Goal: Task Accomplishment & Management: Manage account settings

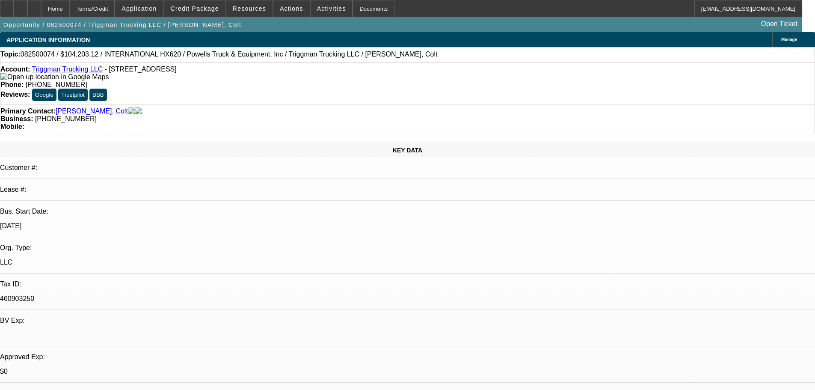
select select "0"
select select "2"
select select "0.1"
select select "4"
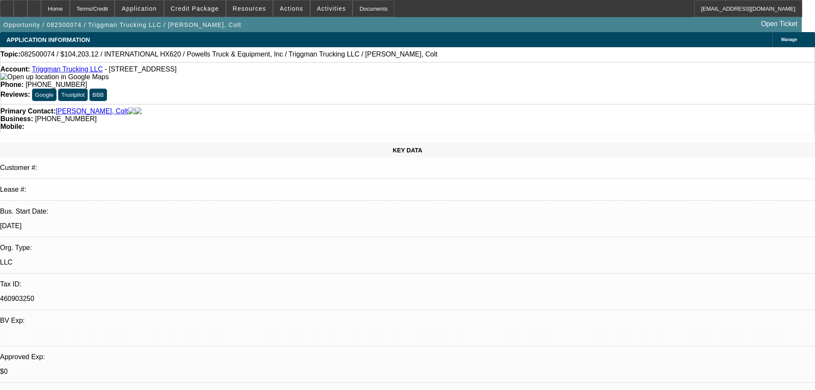
select select "0"
select select "2"
select select "0.1"
select select "4"
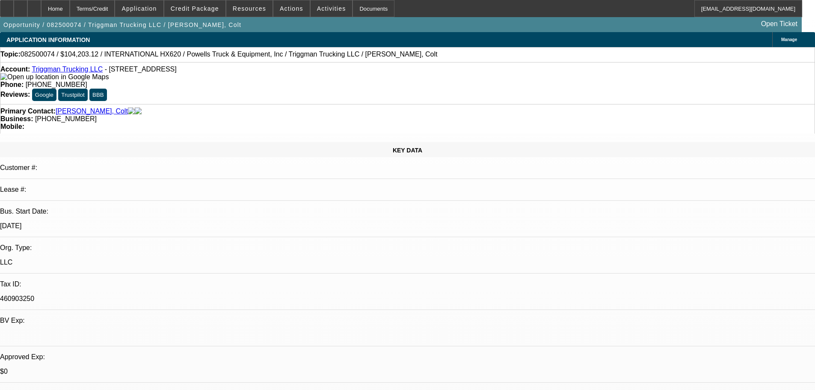
select select "0"
select select "2"
select select "0.1"
select select "4"
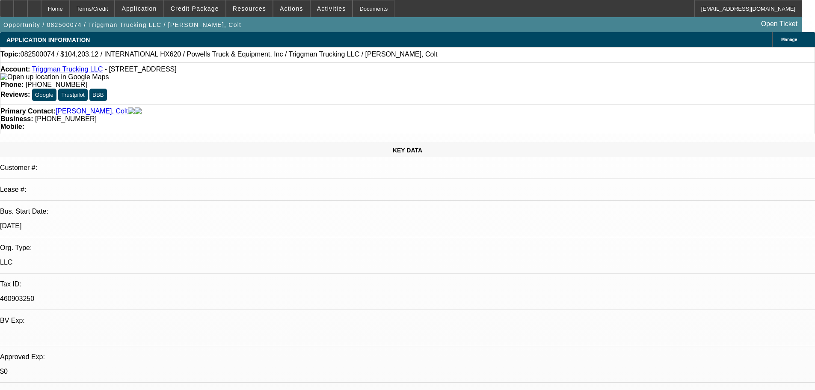
select select "0"
select select "2"
select select "0.1"
select select "4"
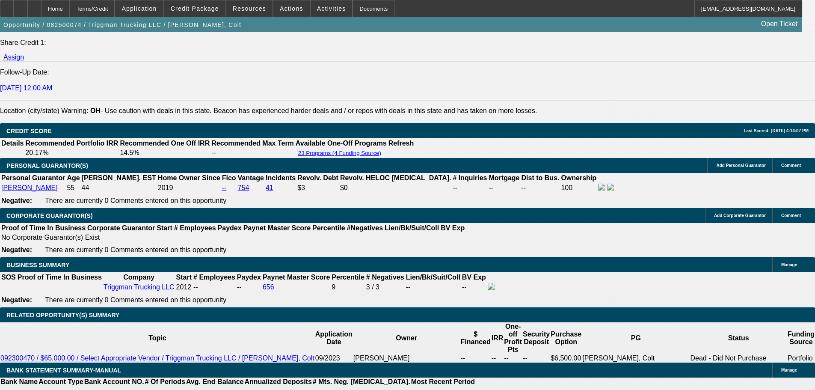
scroll to position [1197, 0]
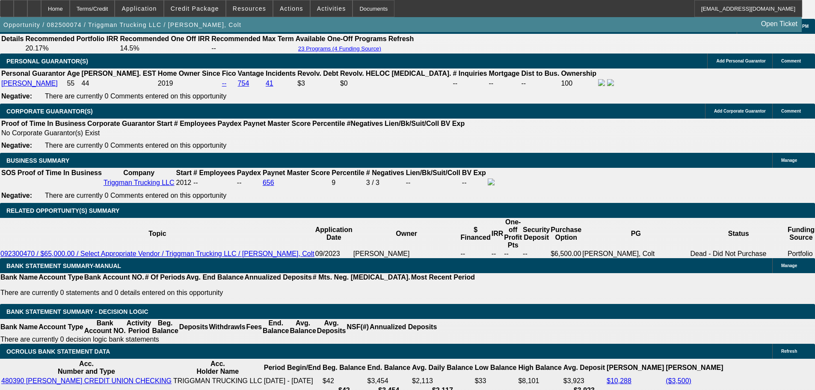
scroll to position [0, 0]
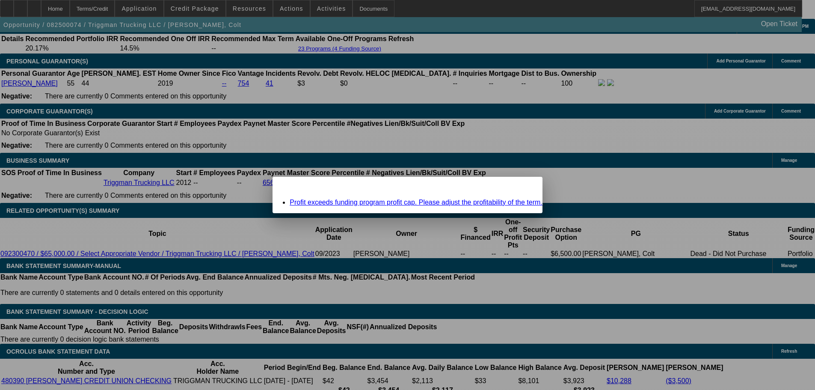
click at [496, 189] on div "Missing Information: Term Id 7 Close" at bounding box center [407, 184] width 270 height 15
click at [523, 186] on icon at bounding box center [523, 184] width 0 height 5
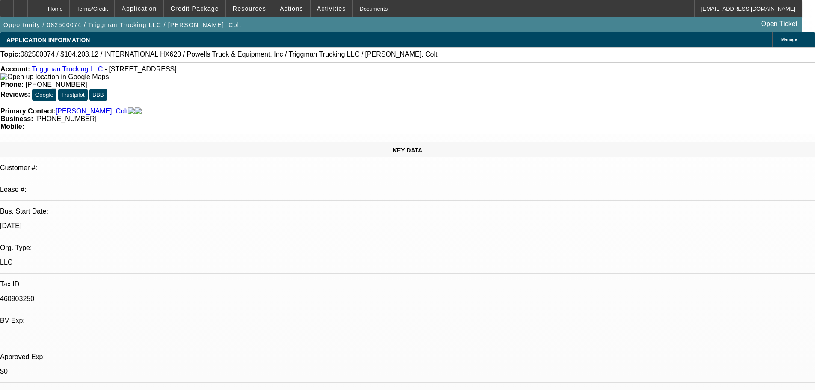
scroll to position [1247, 0]
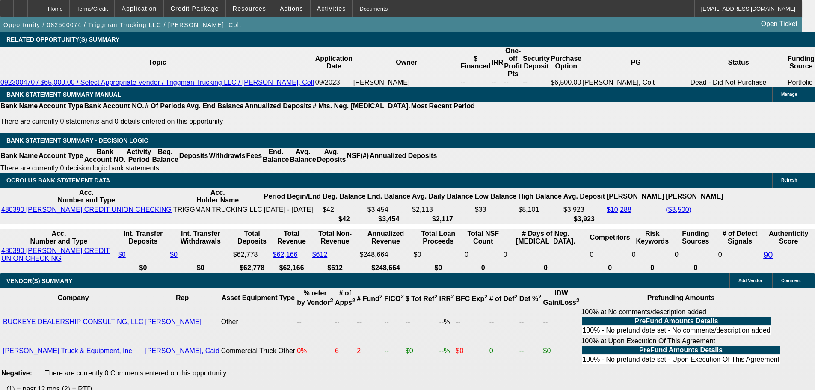
type input "1"
type input "UNKNOWN"
type input "19"
type input "$1,781.22"
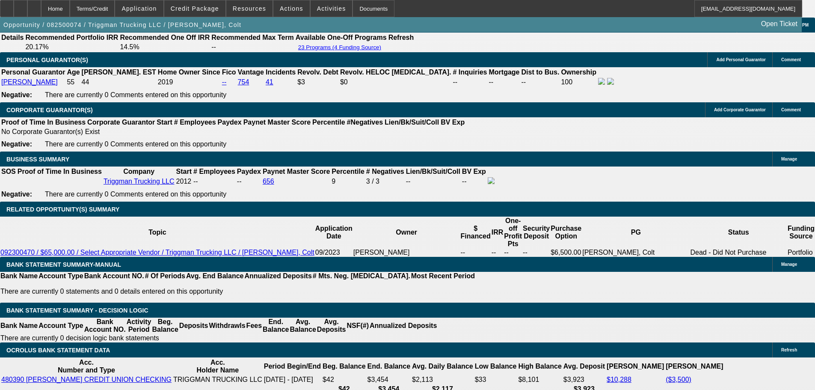
scroll to position [1247, 0]
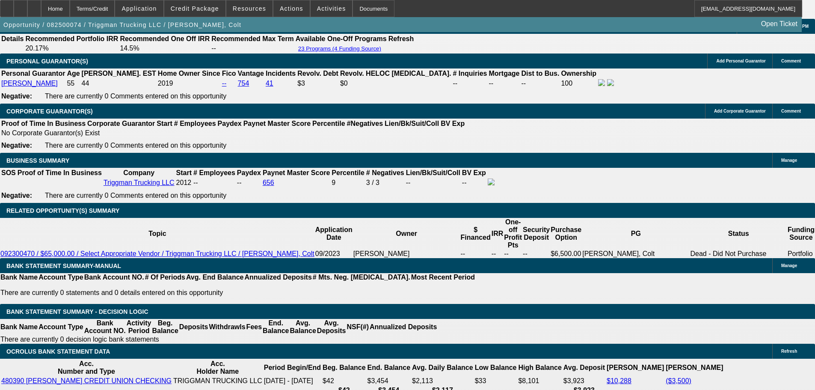
type input "19"
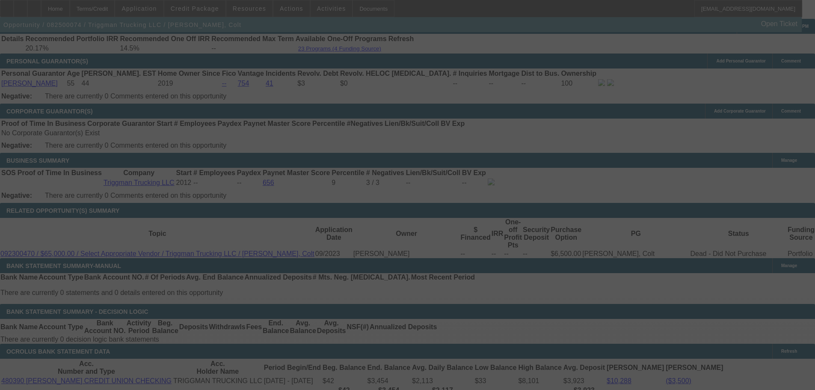
select select "0"
select select "2"
select select "0.1"
select select "4"
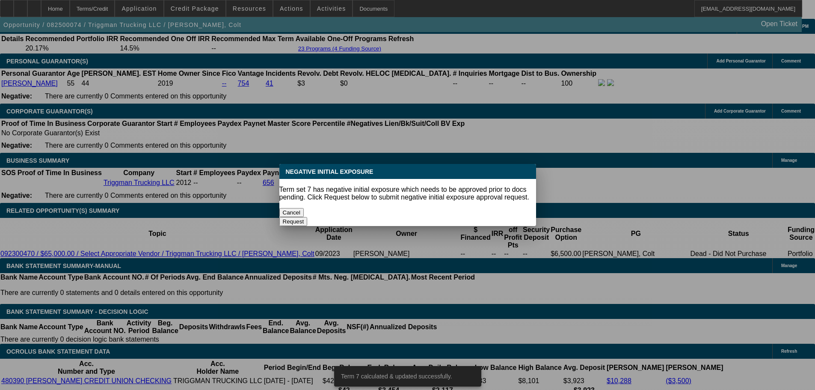
scroll to position [0, 0]
click at [302, 209] on button "Cancel" at bounding box center [291, 212] width 25 height 9
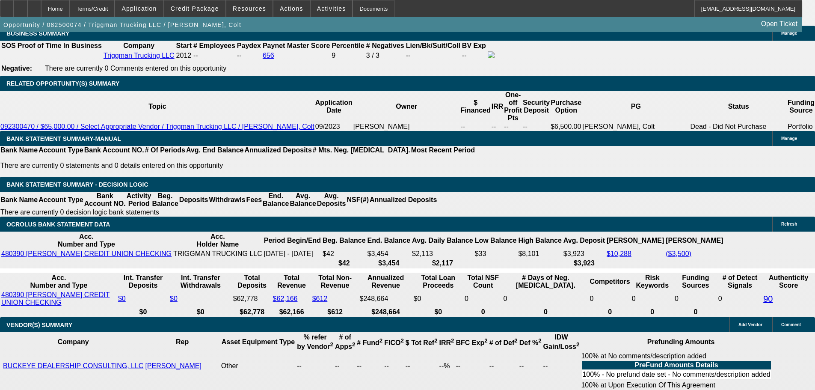
scroll to position [1332, 0]
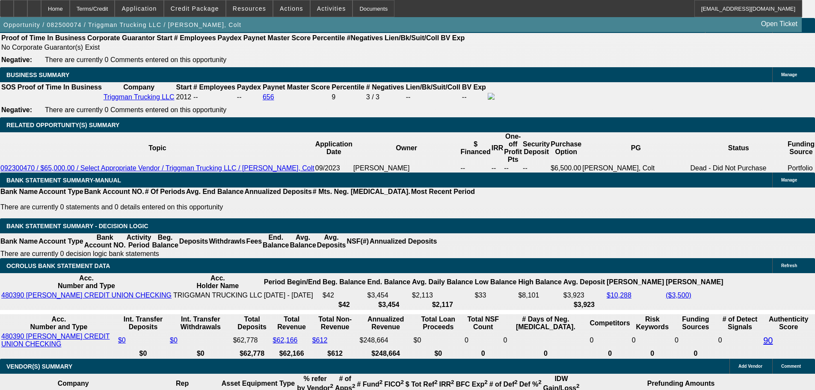
drag, startPoint x: 195, startPoint y: 230, endPoint x: 260, endPoint y: 225, distance: 65.6
type input "19"
type input "UNKNOWN"
type input "$2,703.09"
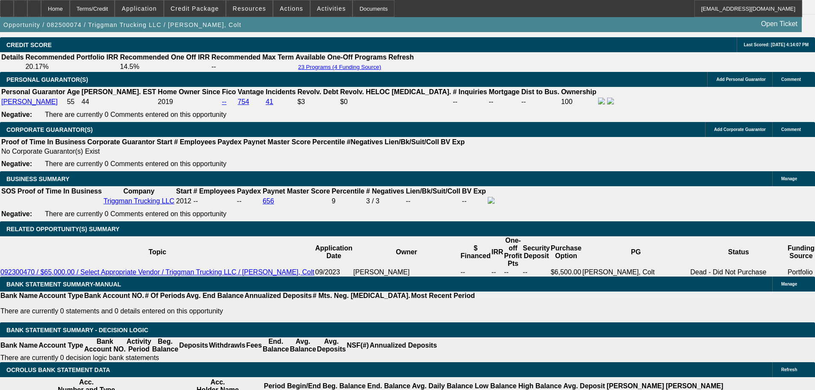
scroll to position [1118, 0]
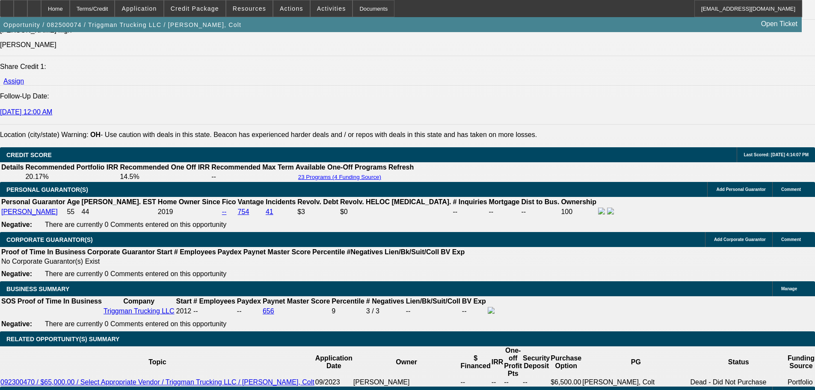
type input "19"
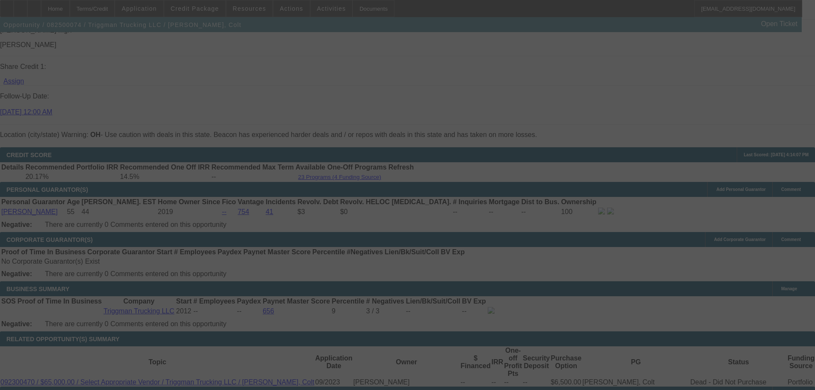
select select "0"
select select "2"
select select "0.1"
select select "4"
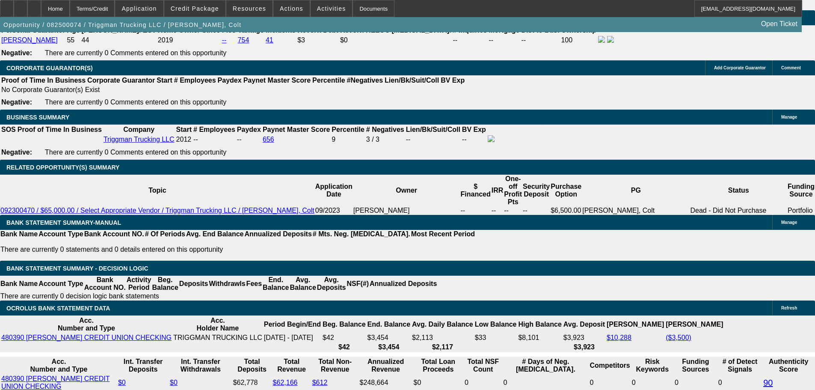
scroll to position [1289, 0]
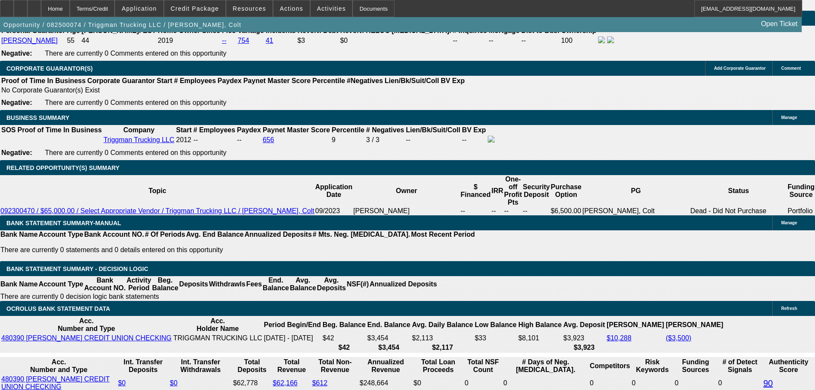
type input "UNKNOWN"
type input "15"
type input "$2,478.98"
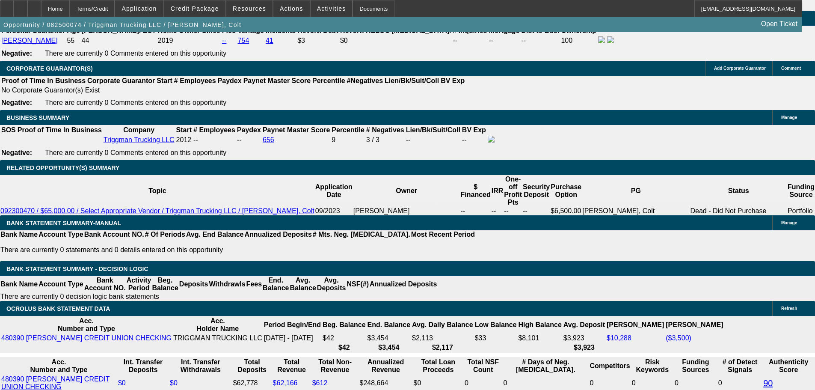
type input "15"
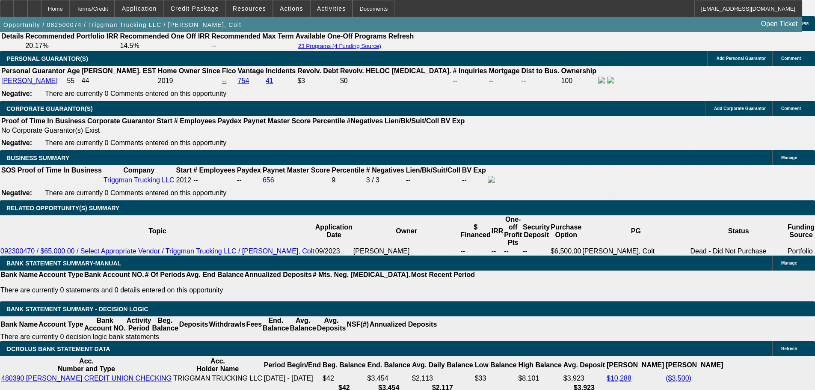
scroll to position [1204, 0]
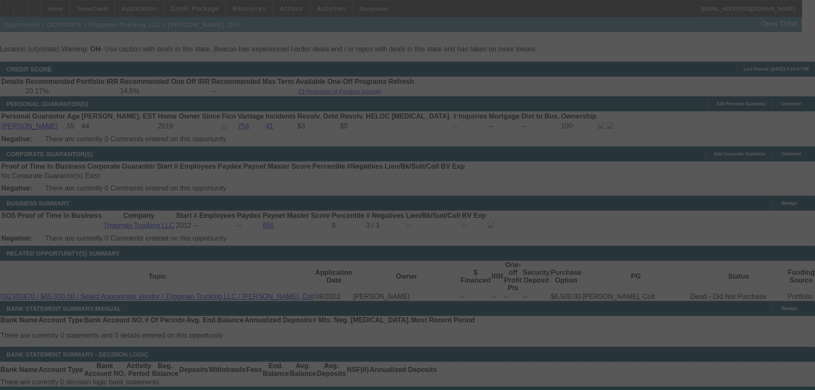
select select "0"
select select "2"
select select "0.1"
select select "4"
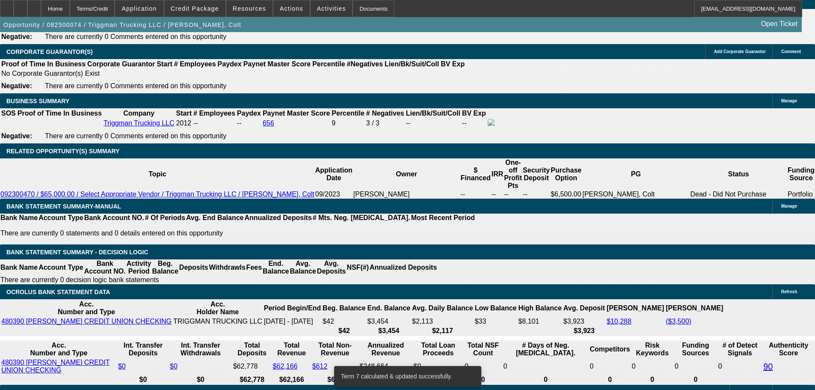
scroll to position [1418, 0]
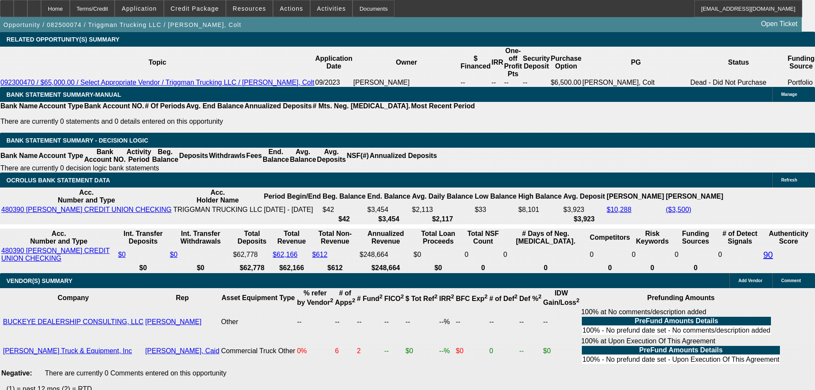
type input "1"
type input "UNKNOWN"
type input "14"
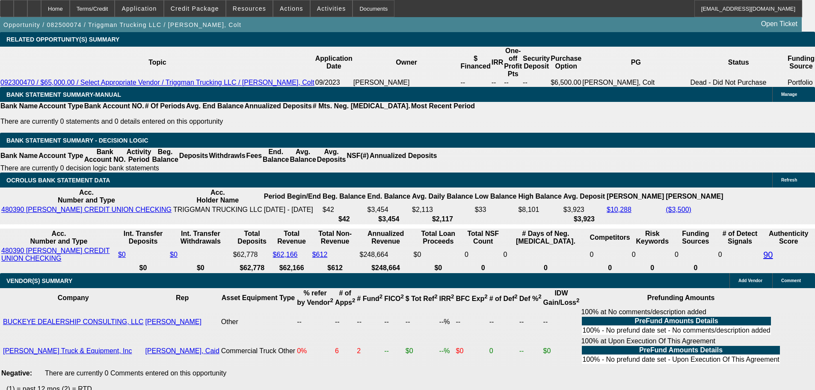
type input "$1,781.22"
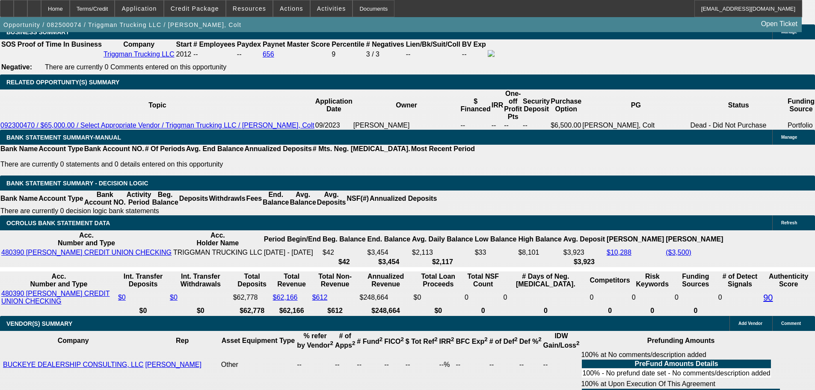
scroll to position [1289, 0]
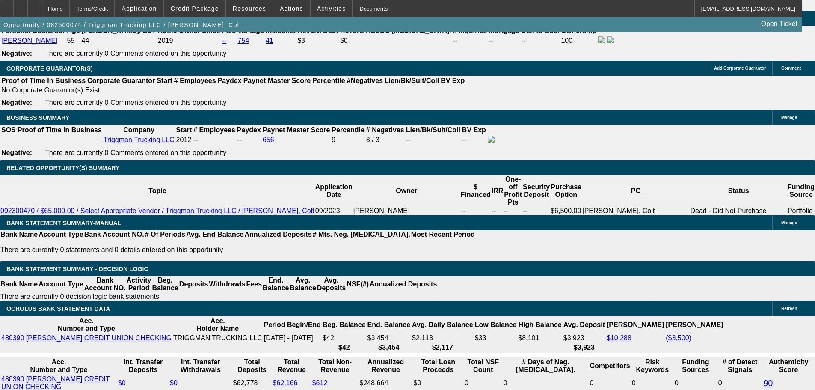
type input "14"
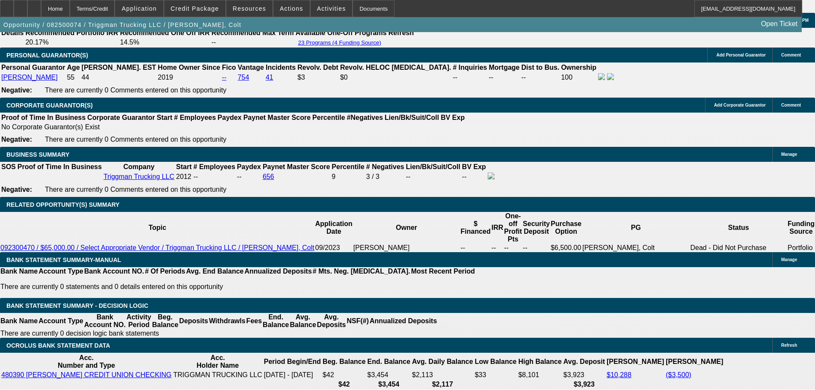
scroll to position [1161, 0]
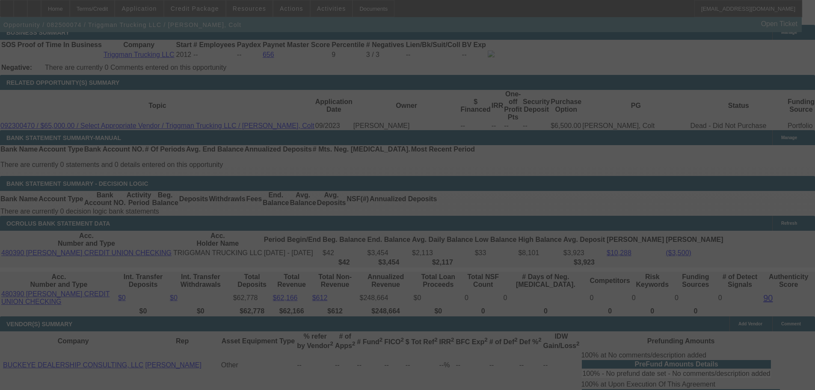
scroll to position [1375, 0]
select select "0"
select select "2"
select select "0.1"
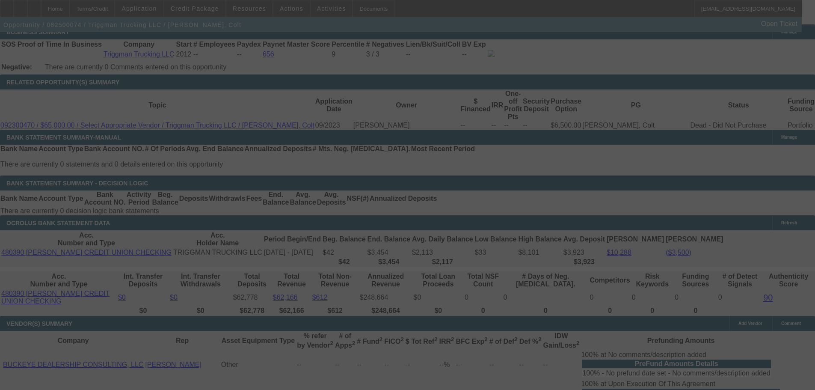
select select "4"
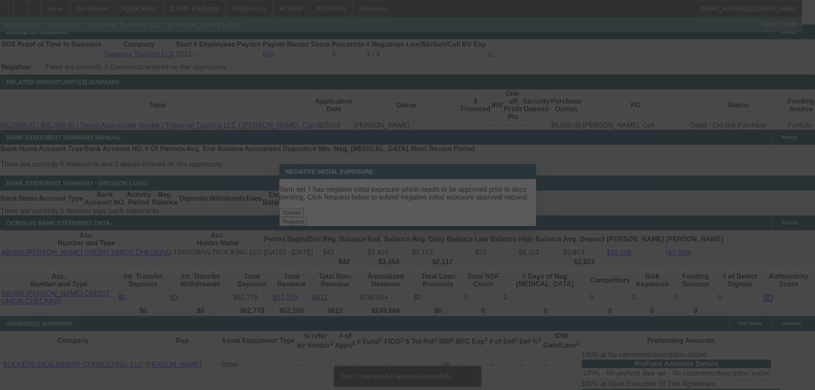
scroll to position [0, 0]
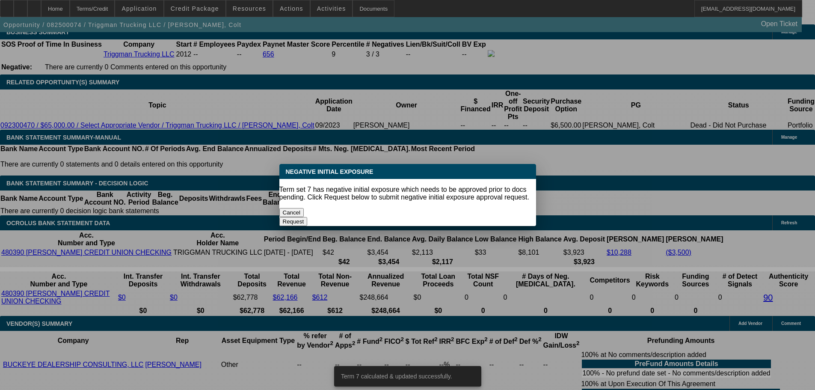
click at [304, 208] on button "Cancel" at bounding box center [291, 212] width 25 height 9
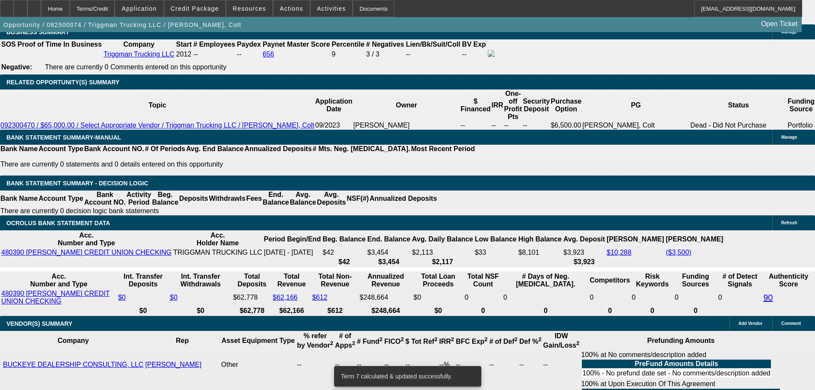
scroll to position [1375, 0]
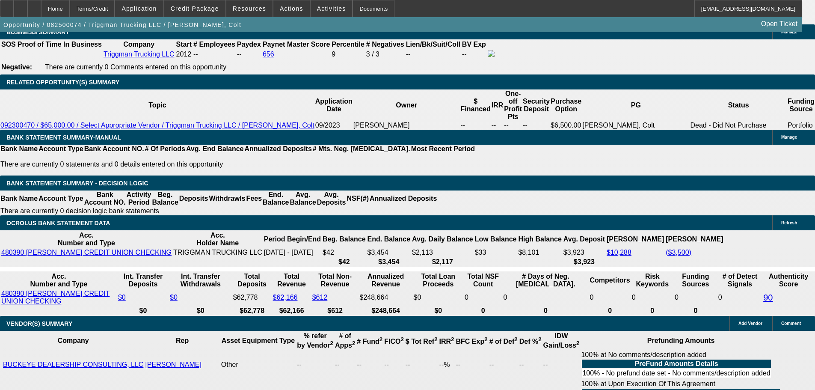
type input "UNKNOWN"
type input "14"
type input "$2,424.62"
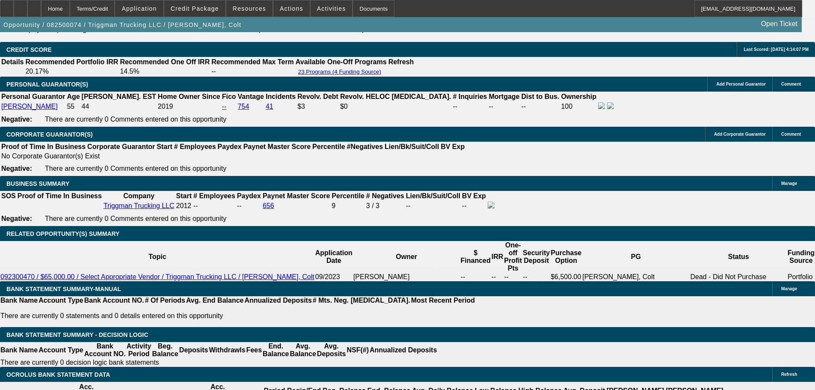
scroll to position [1204, 0]
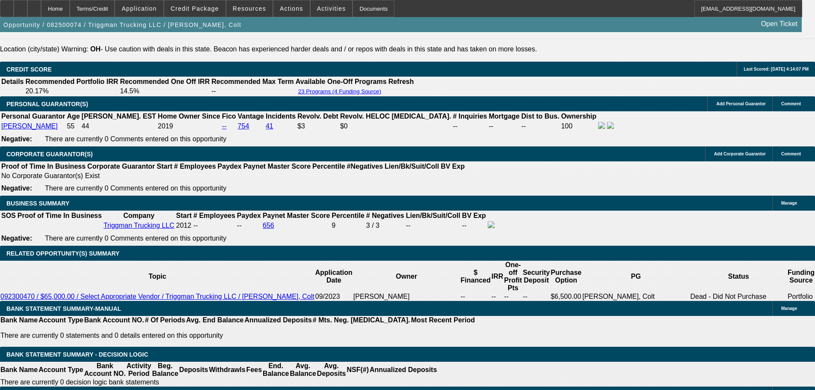
type input "14"
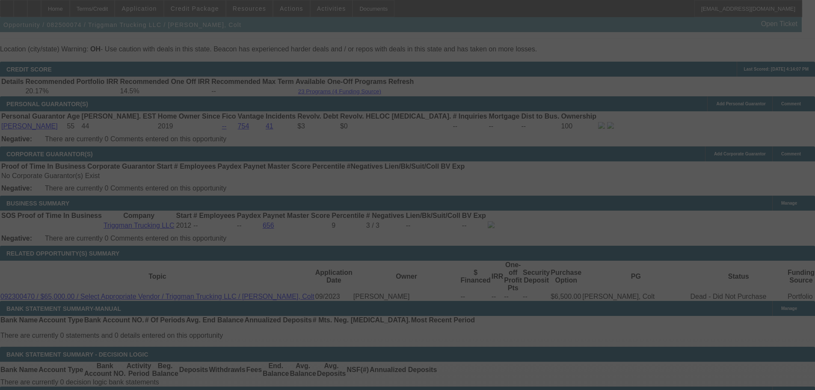
select select "0"
select select "2"
select select "0.1"
select select "4"
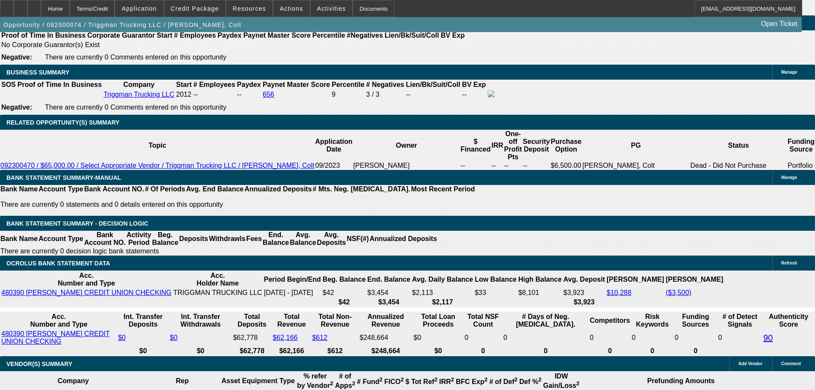
scroll to position [1247, 0]
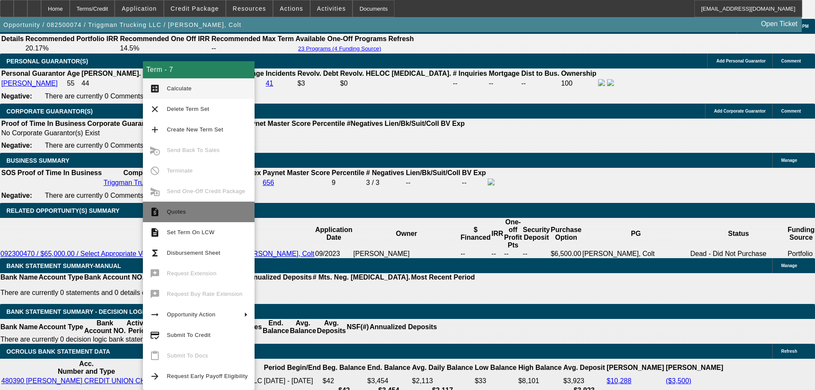
click at [191, 215] on span "Quotes" at bounding box center [207, 212] width 81 height 10
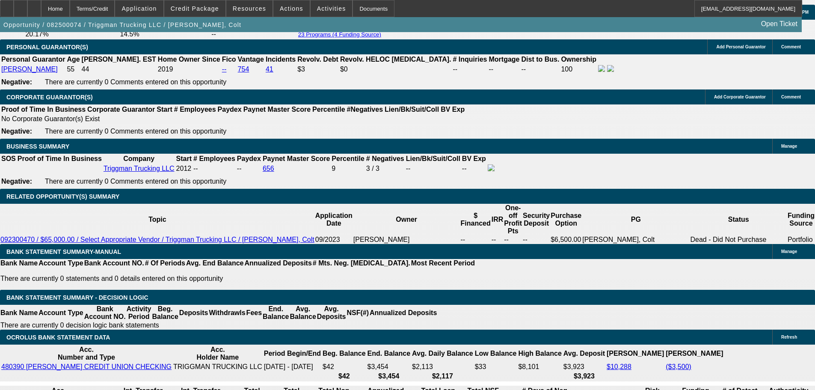
scroll to position [1332, 0]
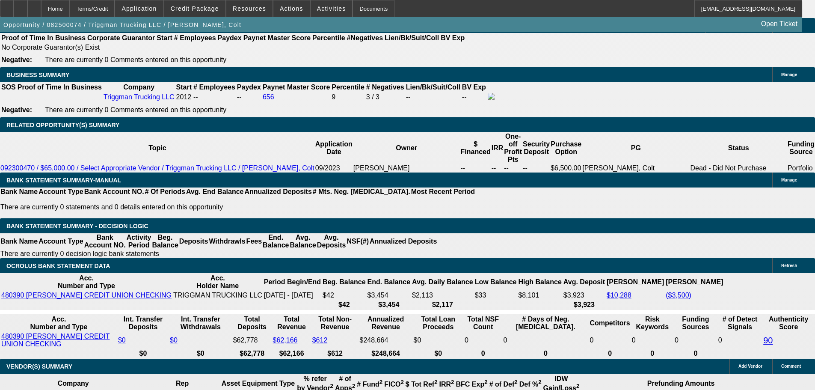
drag, startPoint x: 142, startPoint y: 229, endPoint x: 288, endPoint y: 226, distance: 146.3
type input "2424"
type input "UNKNOWN"
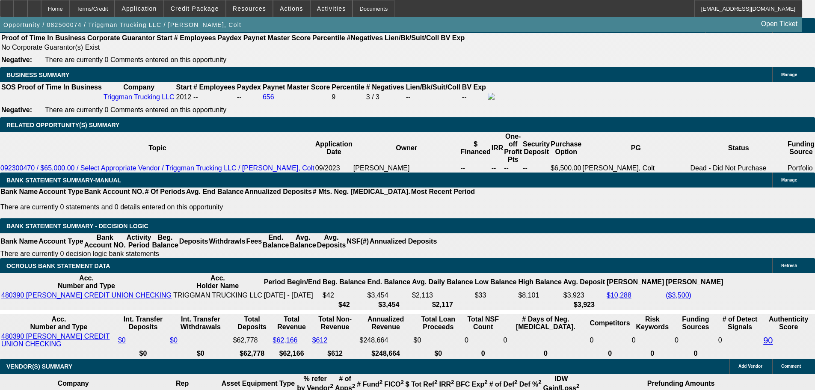
type input "14"
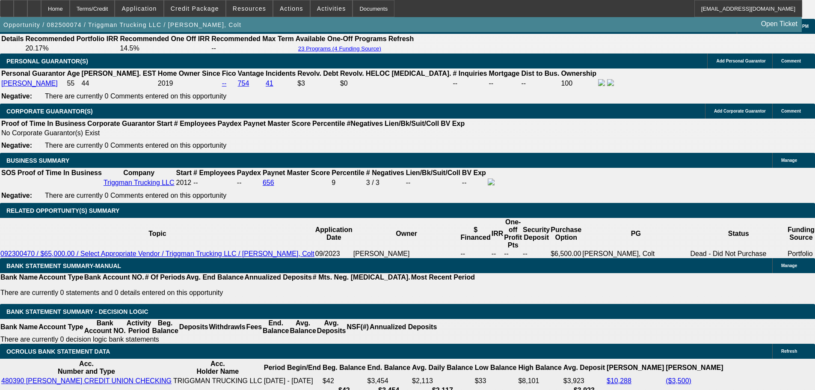
type input "$2,424.00"
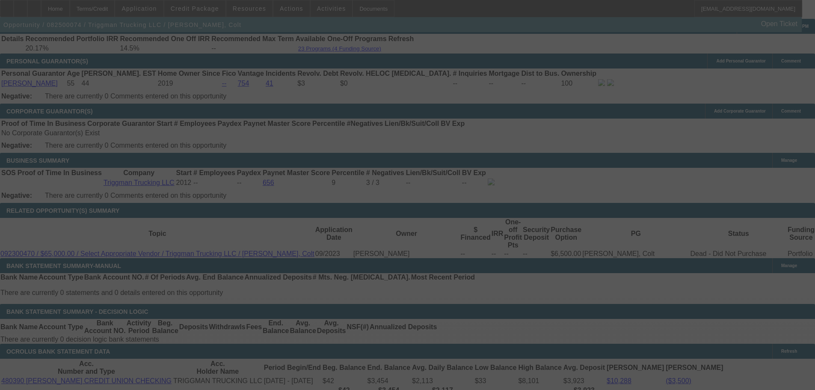
select select "0"
select select "2"
select select "0.1"
select select "4"
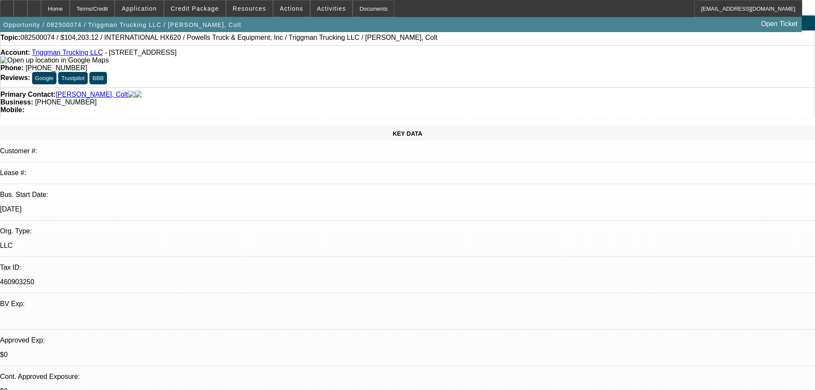
scroll to position [0, 0]
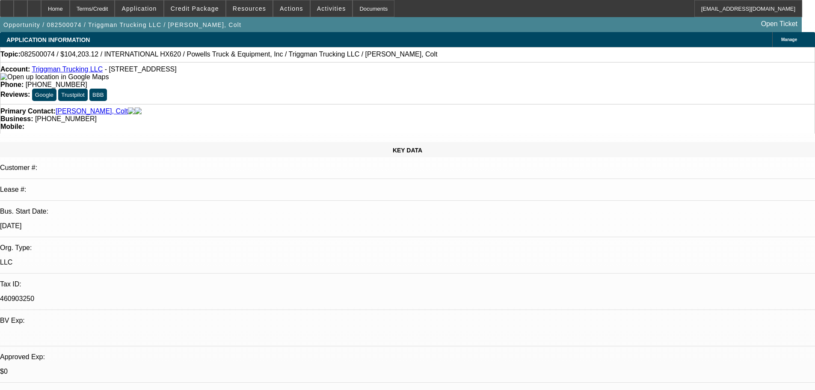
click at [81, 72] on link "Triggman Trucking LLC" at bounding box center [67, 68] width 71 height 7
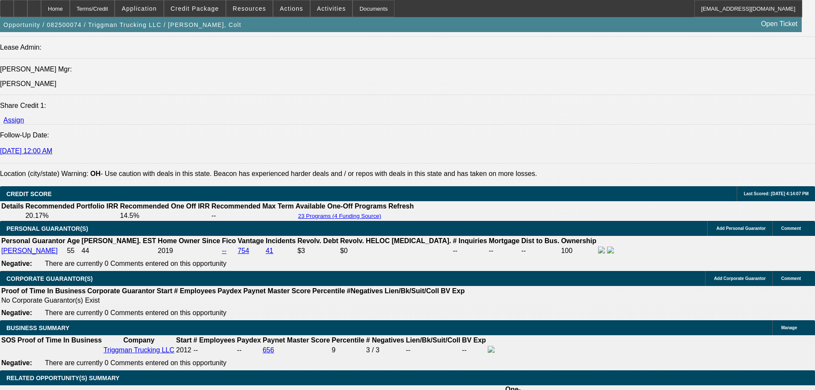
scroll to position [1069, 0]
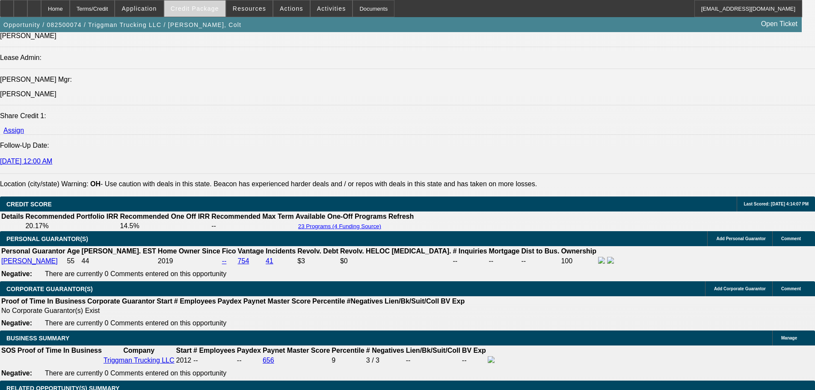
click at [213, 6] on span "Credit Package" at bounding box center [195, 8] width 48 height 7
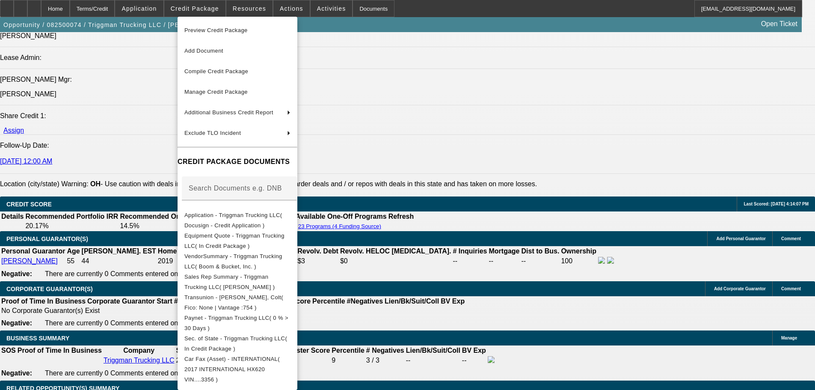
click at [452, 44] on div at bounding box center [407, 195] width 815 height 390
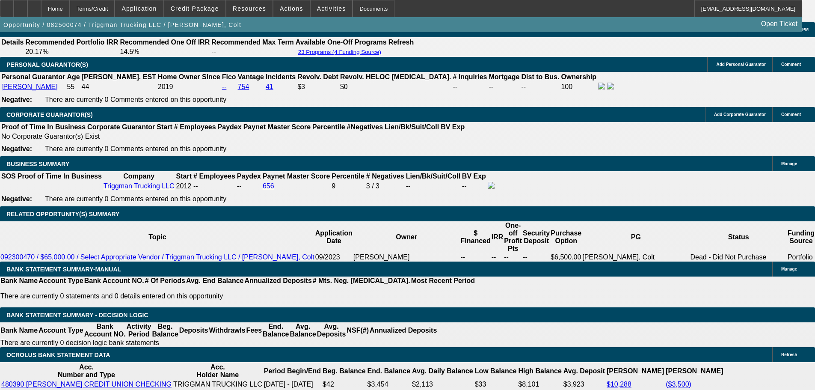
scroll to position [1283, 0]
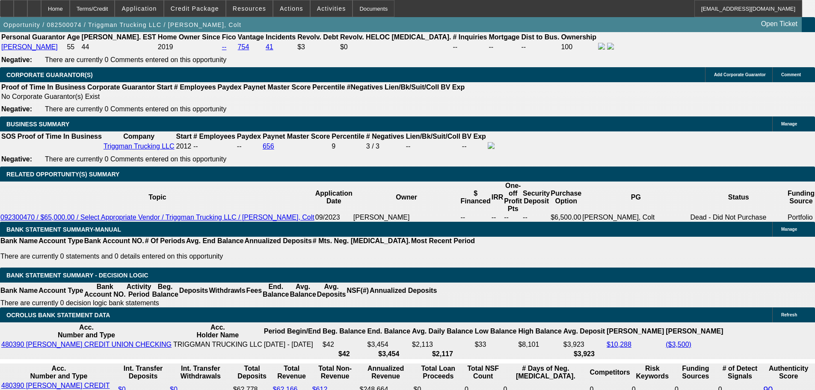
drag, startPoint x: 176, startPoint y: 128, endPoint x: 213, endPoint y: 194, distance: 75.6
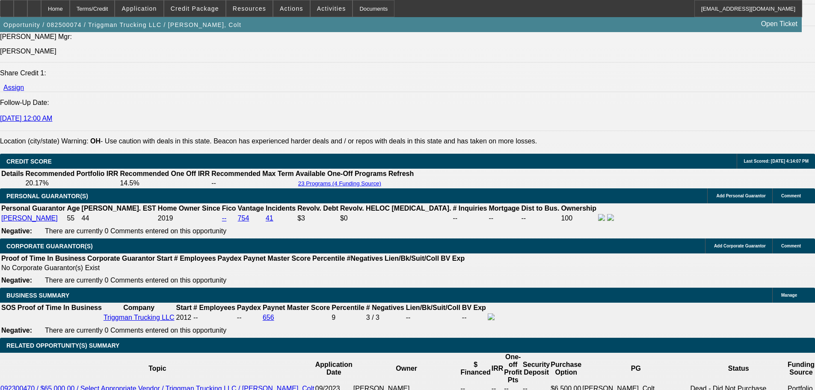
scroll to position [941, 0]
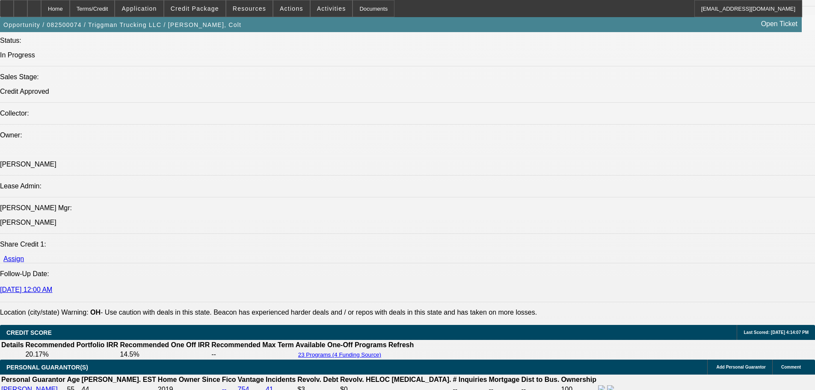
drag, startPoint x: 229, startPoint y: 169, endPoint x: 23, endPoint y: 112, distance: 214.1
drag, startPoint x: 217, startPoint y: 170, endPoint x: 3, endPoint y: 91, distance: 228.4
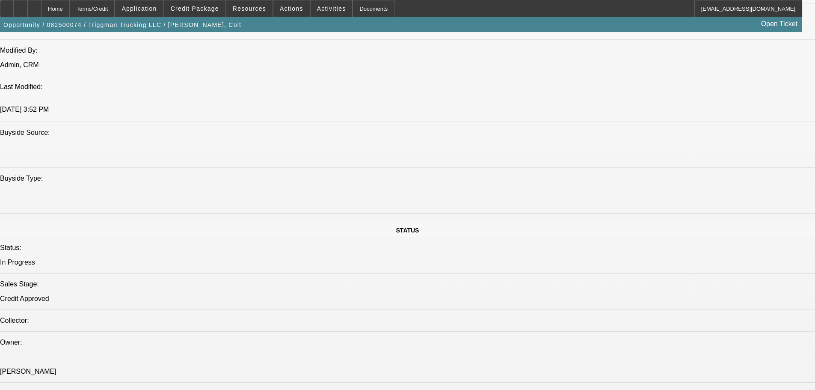
scroll to position [727, 0]
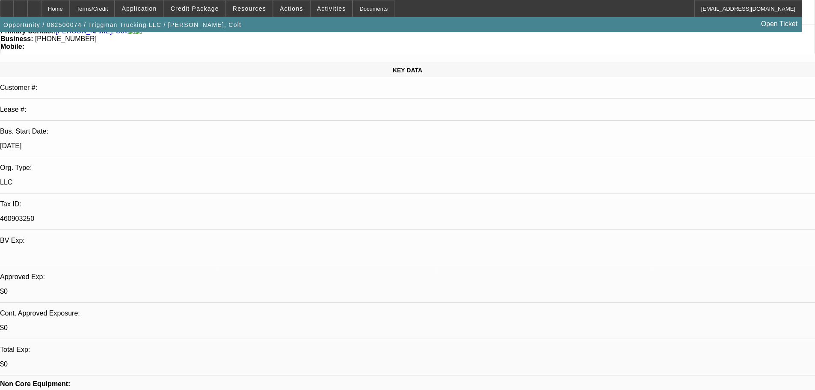
scroll to position [0, 0]
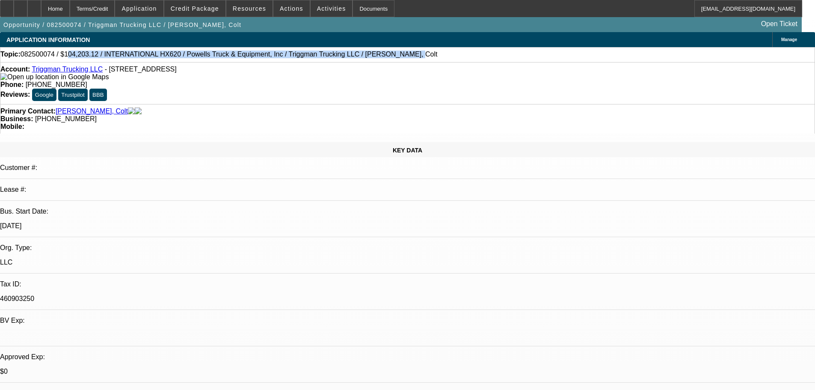
drag, startPoint x: 361, startPoint y: 58, endPoint x: 163, endPoint y: 46, distance: 198.8
click at [68, 58] on div "Topic: 082500074 / $104,203.12 / INTERNATIONAL HX620 / Powells Truck & Equipmen…" at bounding box center [407, 54] width 814 height 8
click at [418, 57] on div "Topic: 082500074 / $104,203.12 / INTERNATIONAL HX620 / Powells Truck & Equipmen…" at bounding box center [407, 54] width 814 height 8
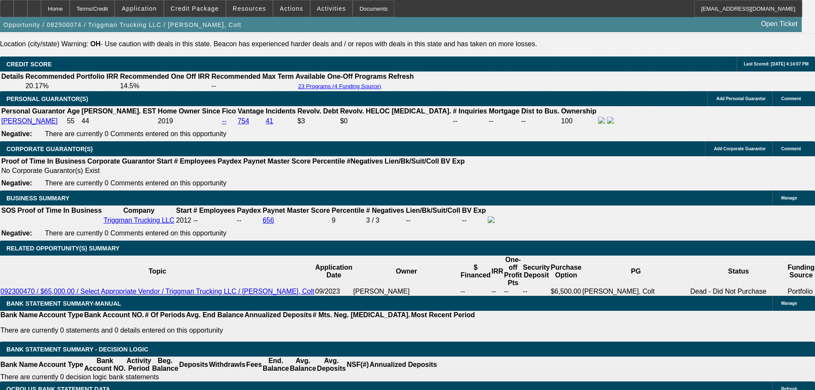
scroll to position [1197, 0]
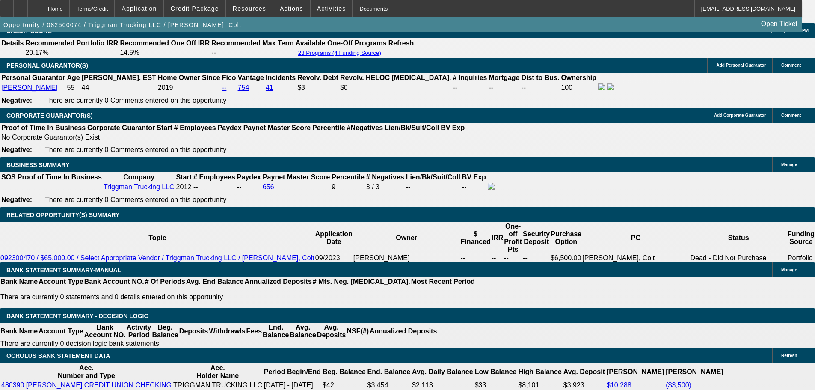
scroll to position [1240, 0]
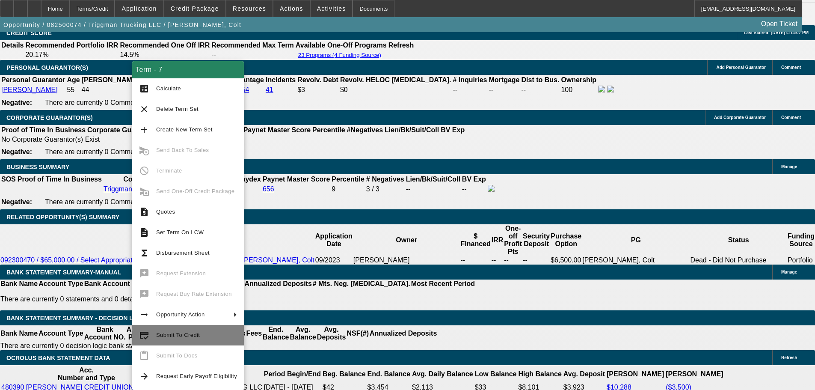
click at [175, 328] on button "credit_score Submit To Credit" at bounding box center [188, 335] width 112 height 21
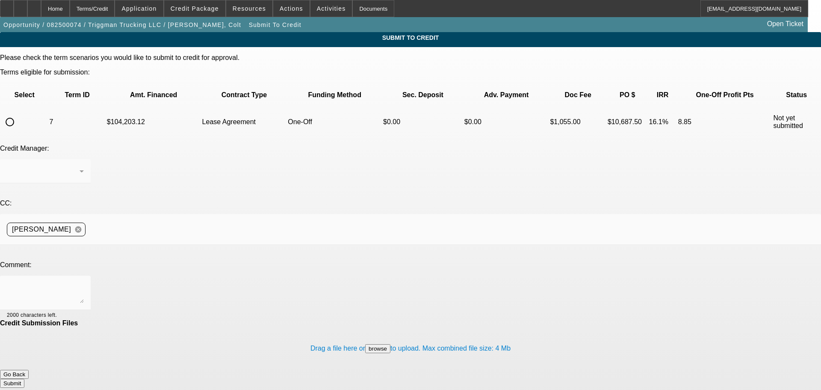
click at [29, 370] on button "Go Back" at bounding box center [14, 374] width 29 height 9
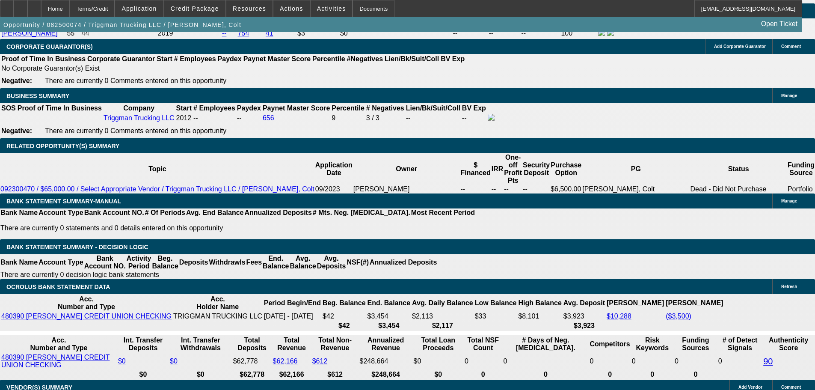
select select "0"
select select "2"
select select "0.1"
select select "4"
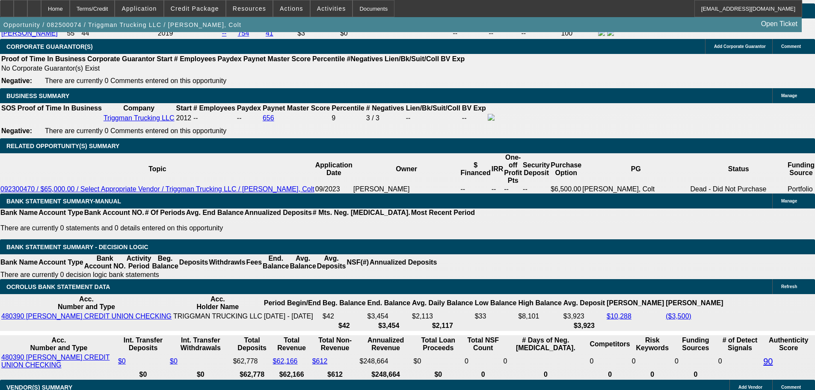
select select "0"
select select "2"
select select "0.1"
select select "4"
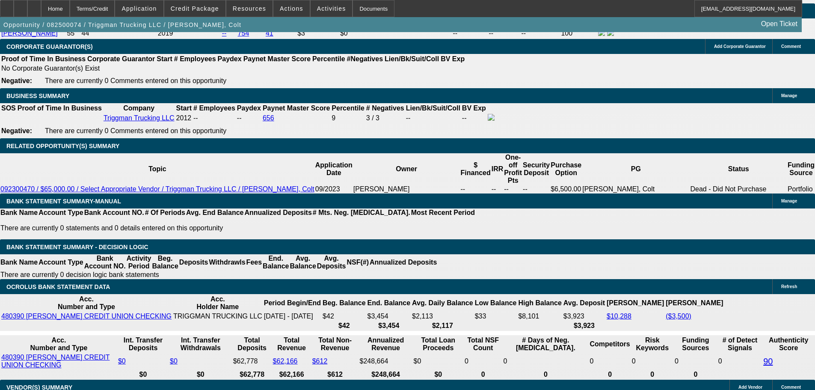
select select "0"
select select "2"
select select "0.1"
select select "4"
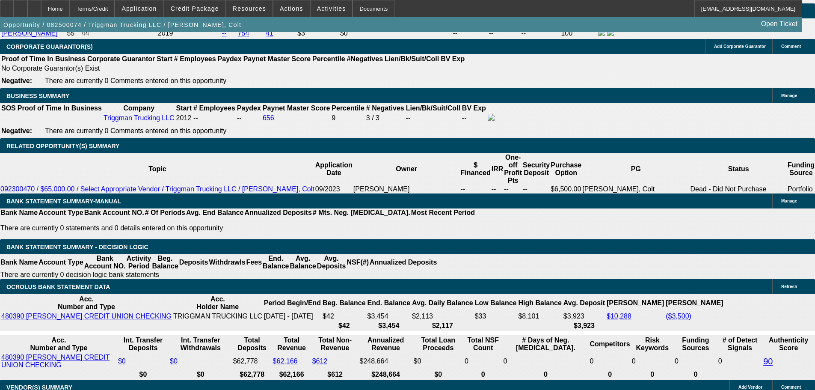
select select "0"
select select "2"
select select "0.1"
select select "4"
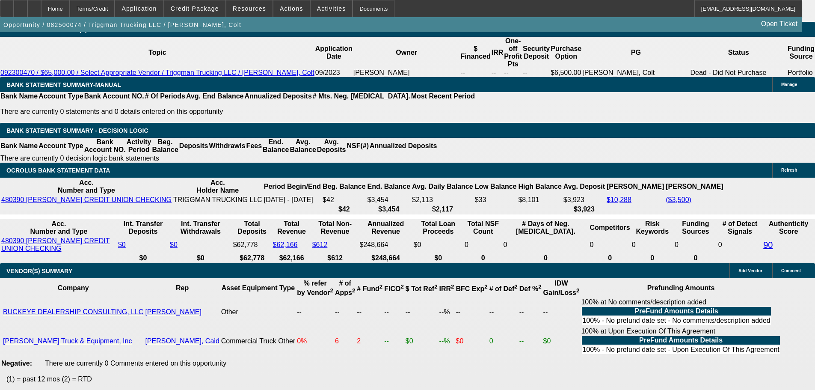
scroll to position [1289, 0]
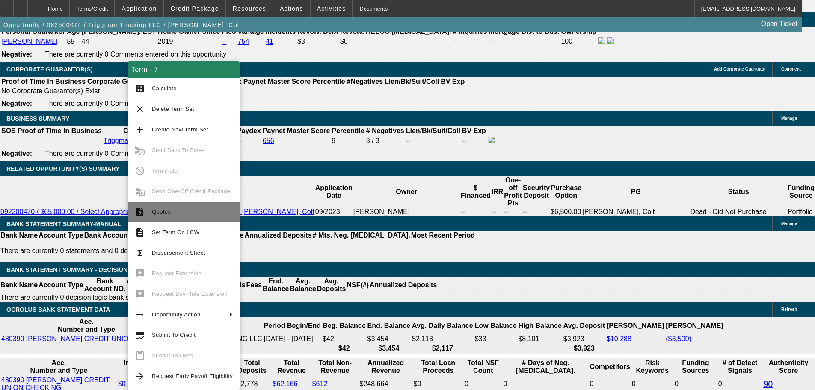
click at [180, 211] on span "Quotes" at bounding box center [192, 212] width 81 height 10
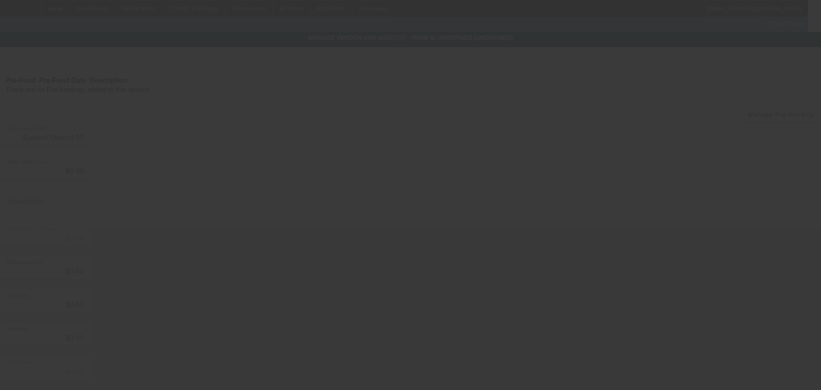
type input "$97,500.00"
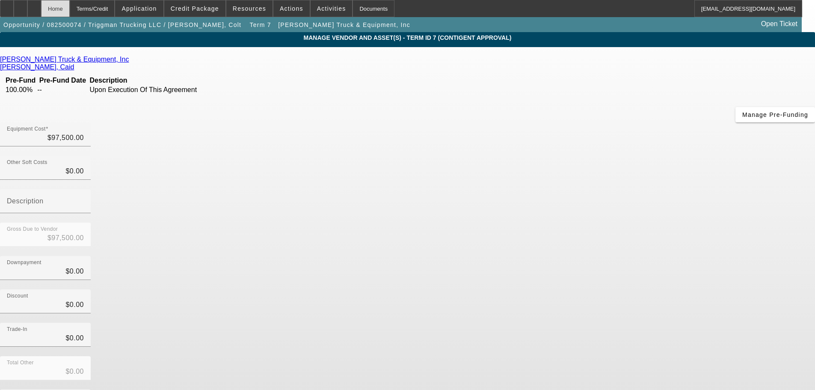
click at [67, 10] on div "Home" at bounding box center [55, 8] width 29 height 17
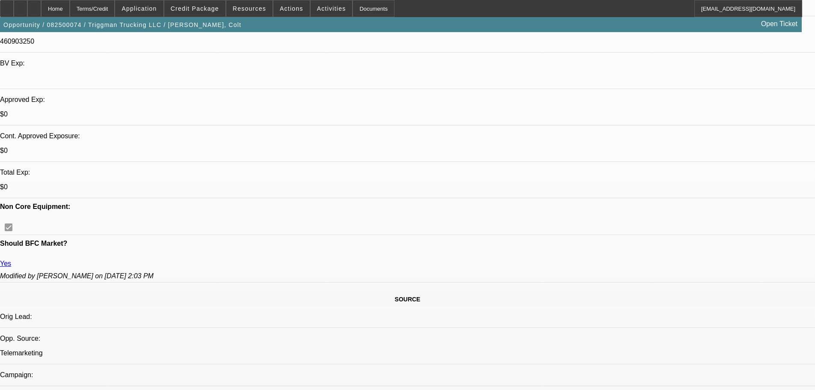
select select "0"
select select "2"
select select "0.1"
select select "4"
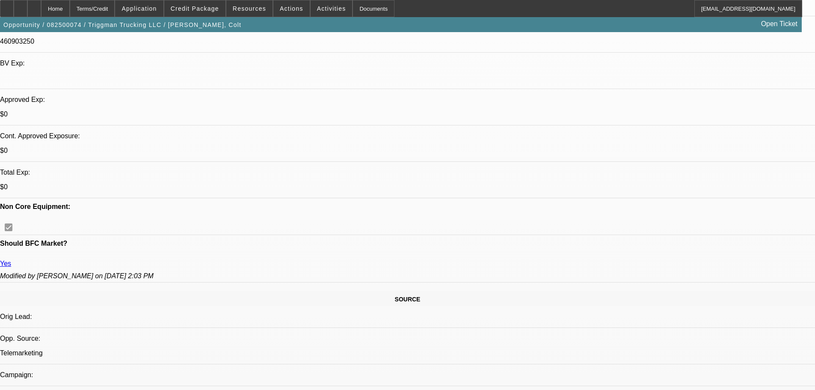
select select "0"
select select "2"
select select "0.1"
select select "4"
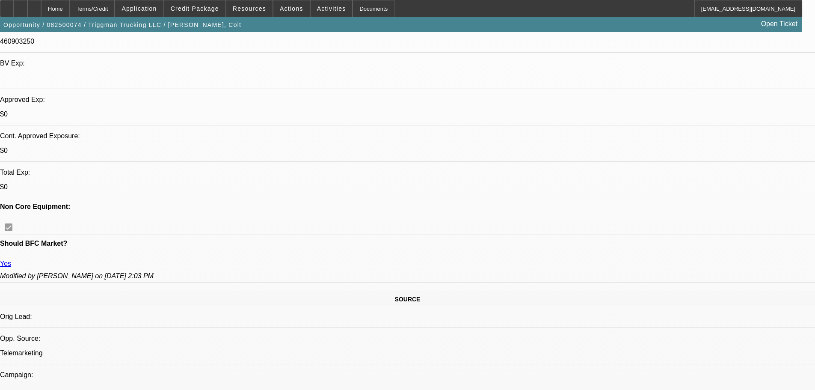
select select "0"
select select "2"
select select "0.1"
select select "4"
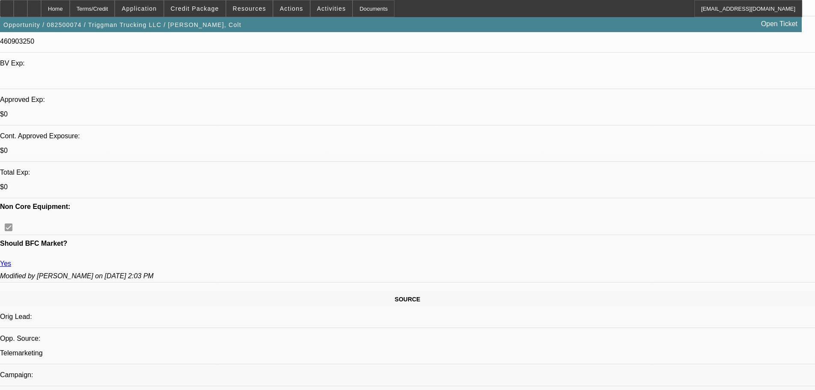
select select "0"
select select "2"
select select "0.1"
select select "4"
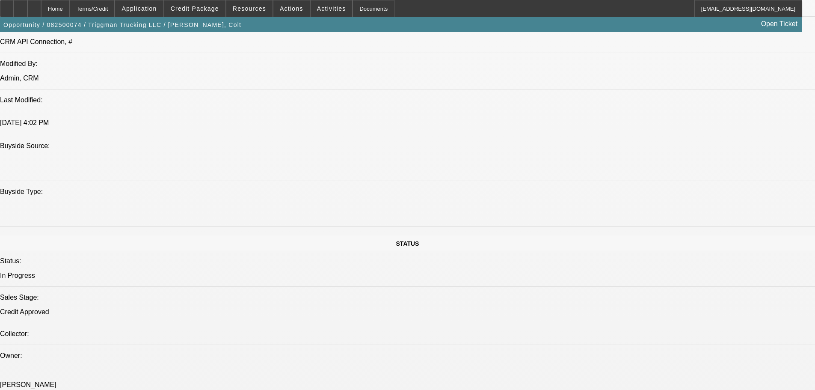
scroll to position [727, 0]
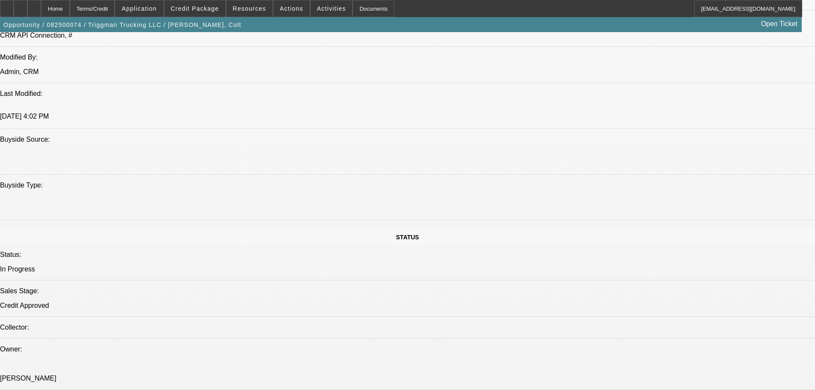
drag, startPoint x: 597, startPoint y: 324, endPoint x: 588, endPoint y: 359, distance: 36.7
click at [689, 90] on span "Reply" at bounding box center [683, 90] width 23 height 10
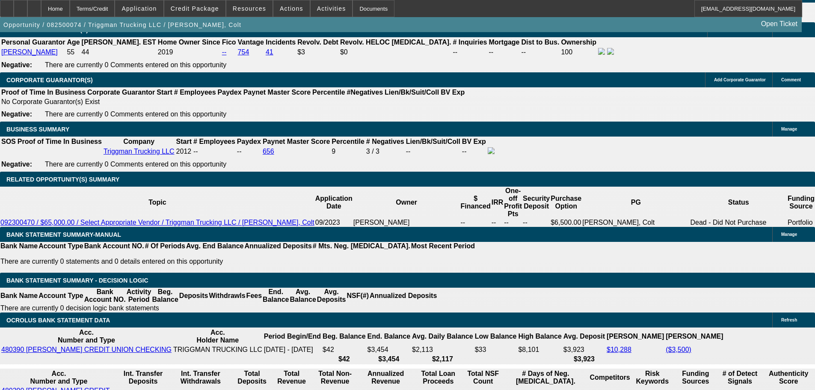
scroll to position [1369, 0]
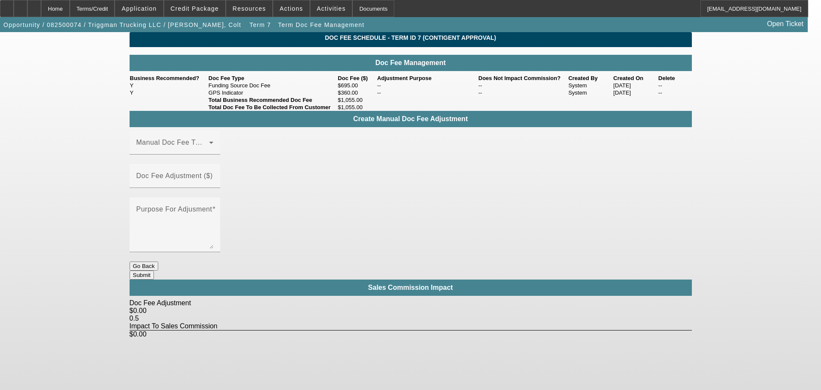
click at [158, 261] on button "Go Back" at bounding box center [144, 265] width 29 height 9
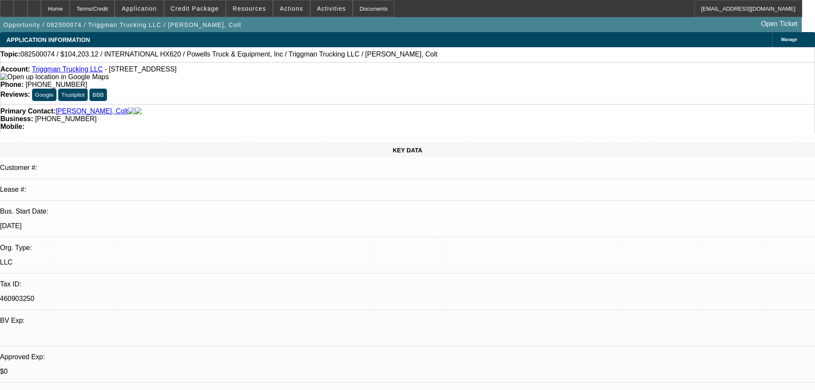
select select "0"
select select "2"
select select "0.1"
select select "4"
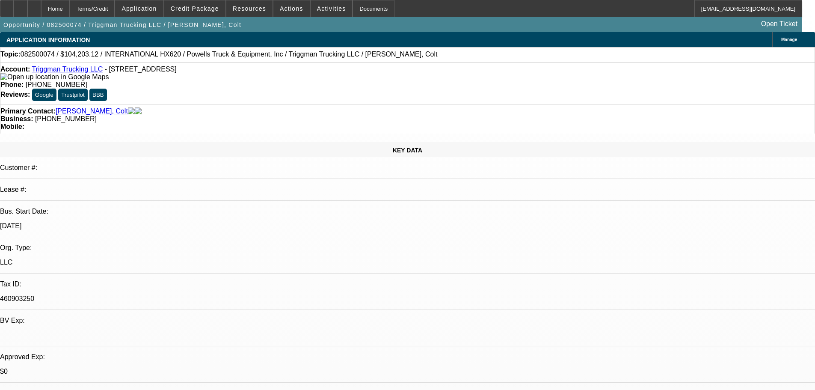
select select "0"
select select "2"
select select "0.1"
select select "4"
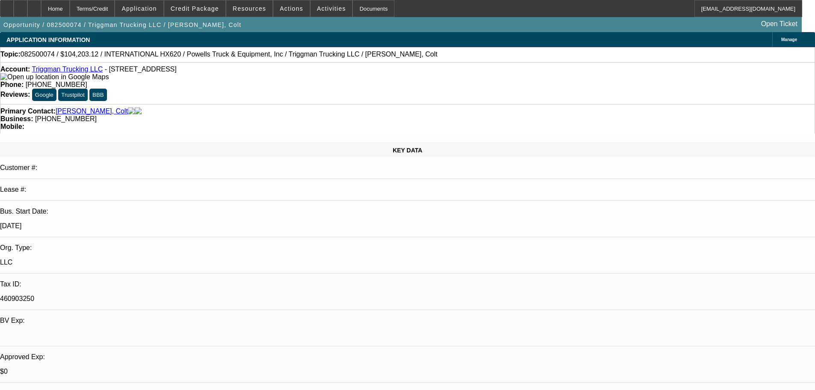
select select "0"
select select "2"
select select "0.1"
select select "4"
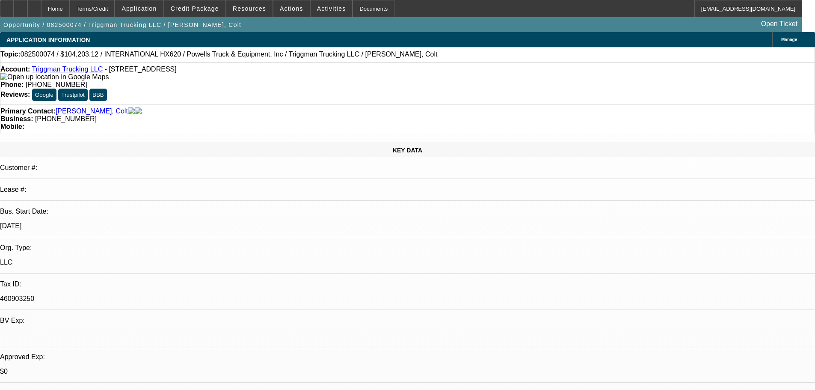
select select "0"
select select "2"
select select "0.1"
select select "4"
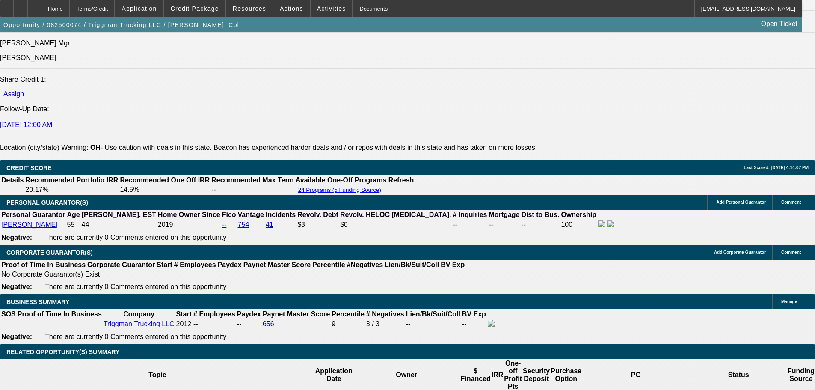
scroll to position [1026, 0]
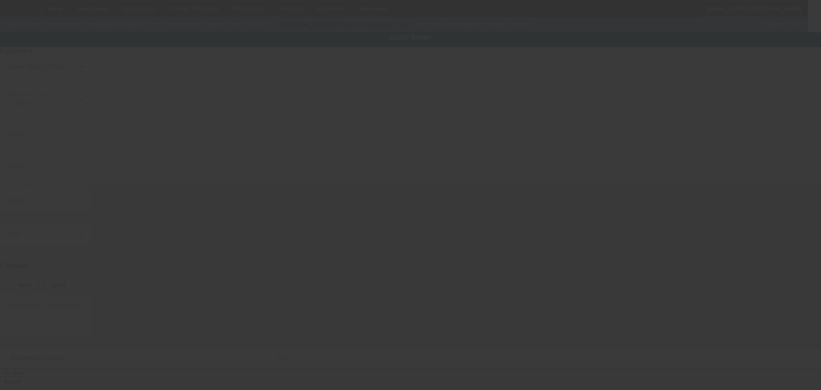
type input "[US_VEHICLE_IDENTIFICATION_NUMBER]"
type input "International"
type input "HX620"
radio input "true"
type textarea "2017 international dump truck"
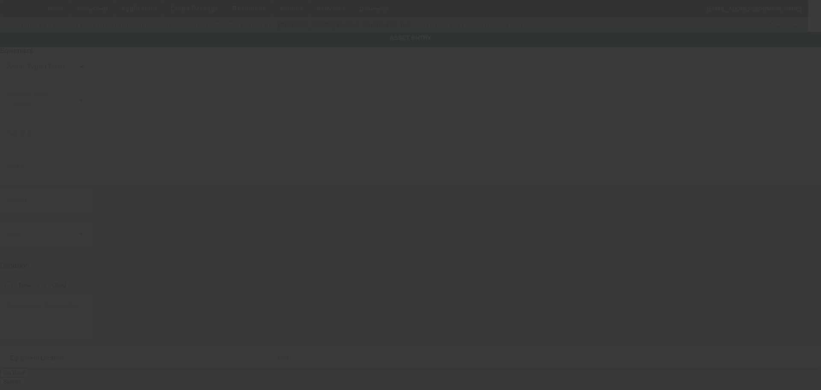
type input "6252 N Dawnlight Cir"
type input "Orient"
type input "43146"
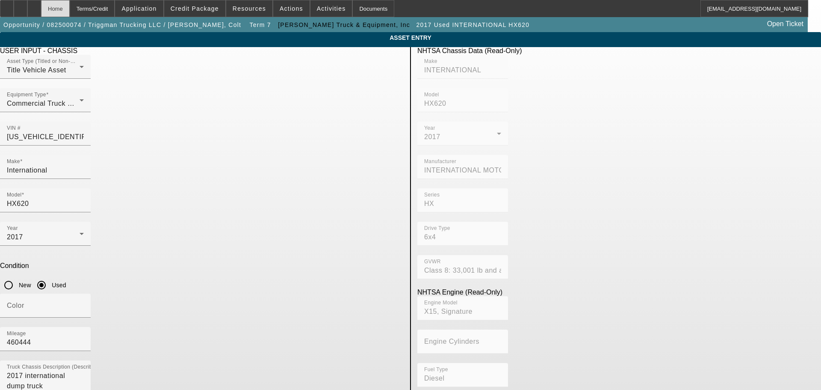
click at [70, 7] on div "Home" at bounding box center [55, 8] width 29 height 17
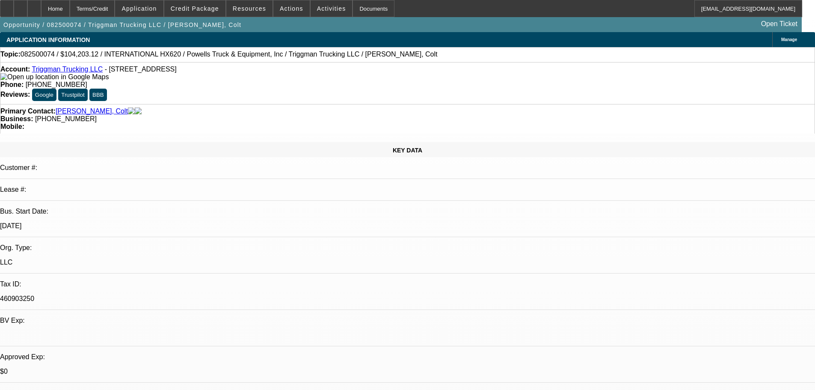
select select "0"
select select "2"
select select "0.1"
select select "4"
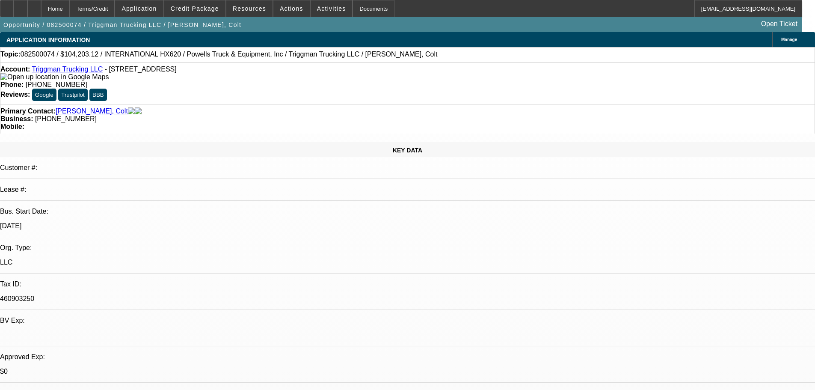
select select "0"
select select "2"
select select "0.1"
select select "4"
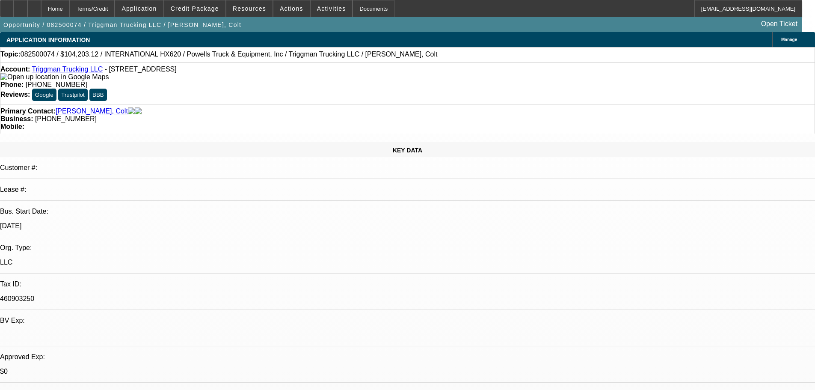
select select "0"
select select "2"
select select "0.1"
select select "4"
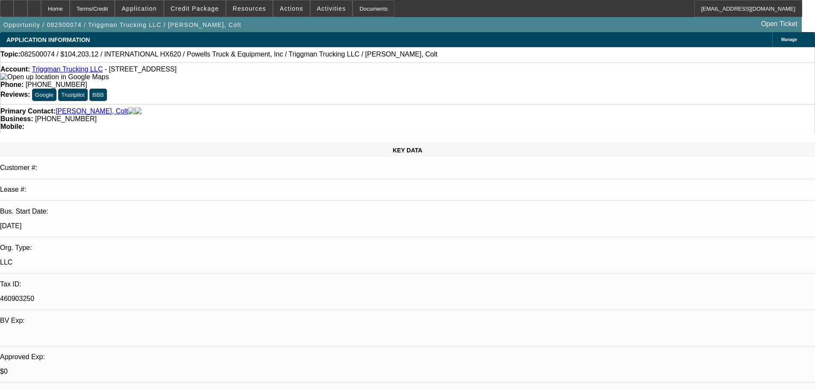
select select "0"
select select "2"
select select "0.1"
select select "4"
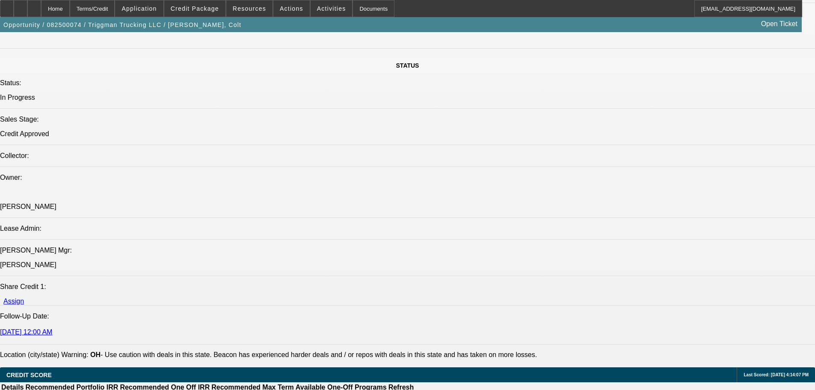
scroll to position [898, 0]
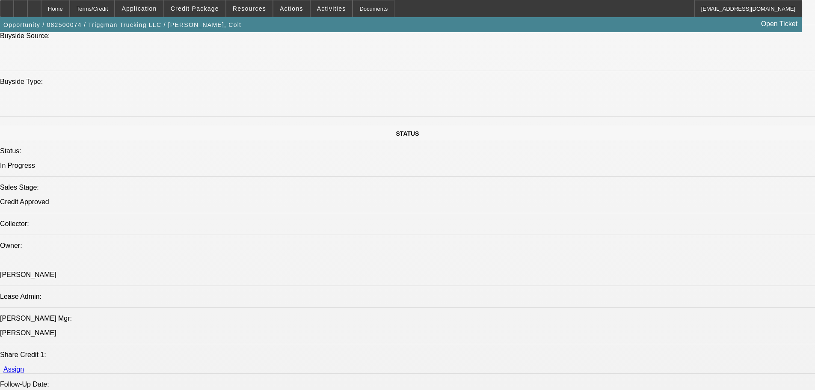
scroll to position [813, 0]
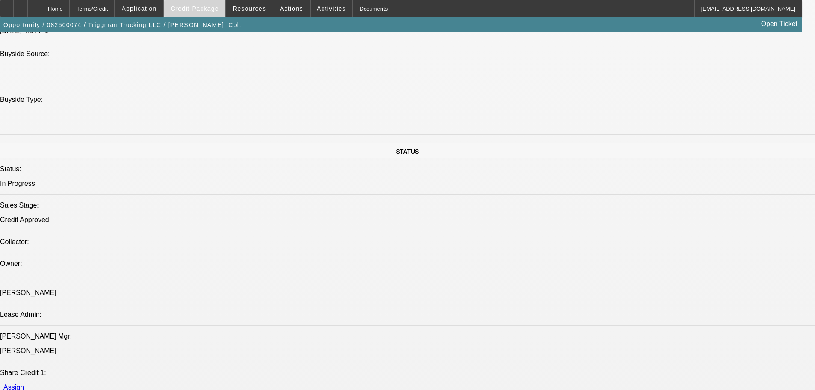
click at [218, 9] on span "Credit Package" at bounding box center [195, 8] width 48 height 7
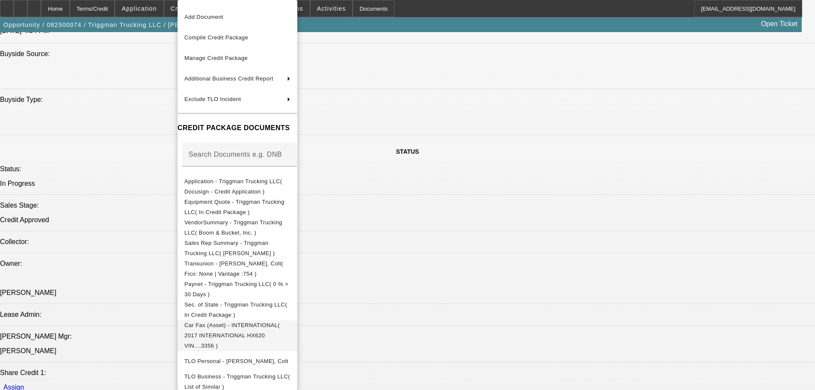
scroll to position [0, 0]
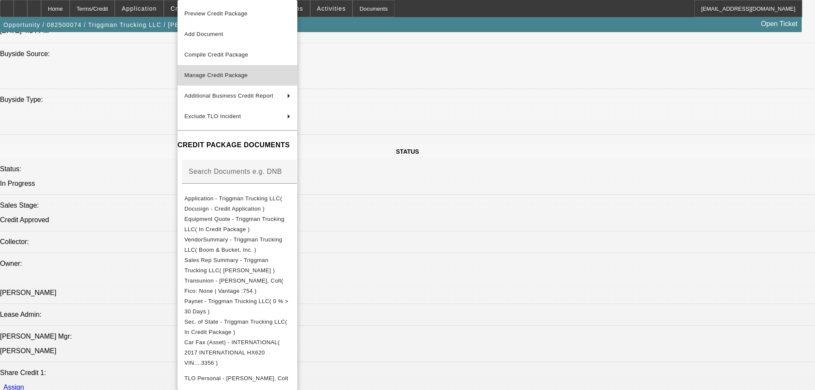
click at [246, 74] on span "Manage Credit Package" at bounding box center [215, 75] width 63 height 6
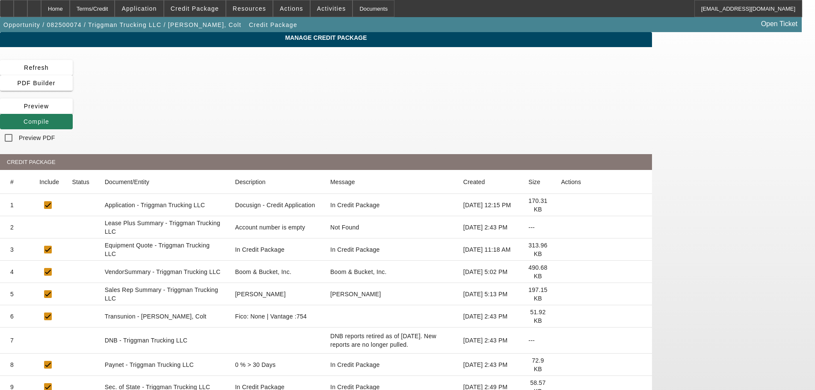
click at [24, 118] on icon at bounding box center [24, 121] width 0 height 7
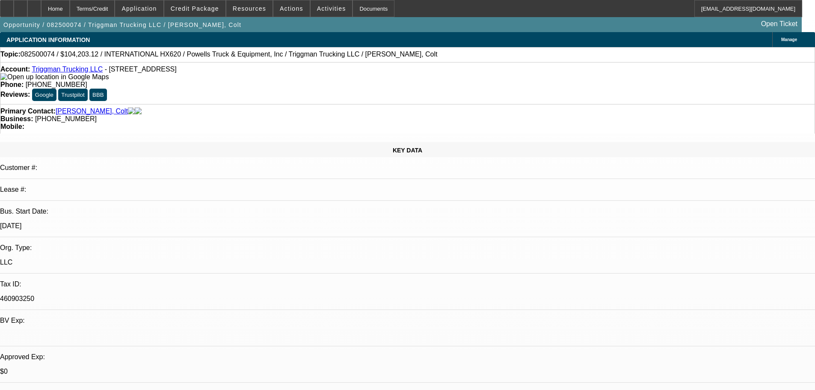
select select "0"
select select "2"
select select "0.1"
select select "4"
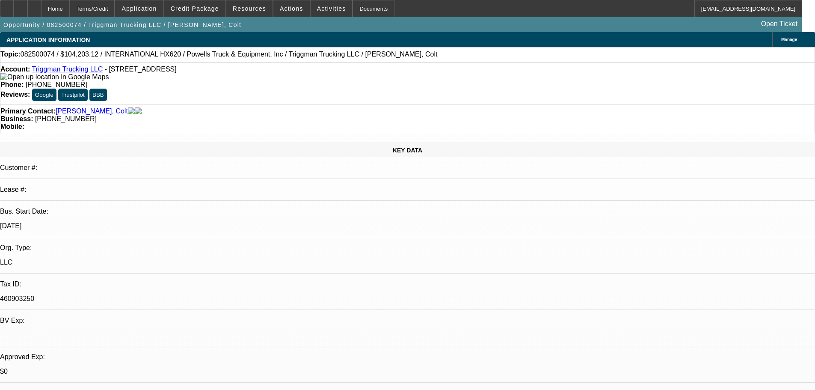
select select "0"
select select "2"
select select "0.1"
select select "4"
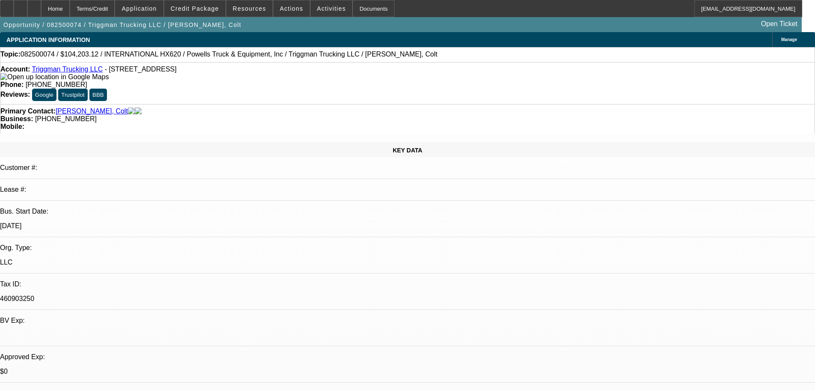
select select "0"
select select "2"
select select "0.1"
select select "4"
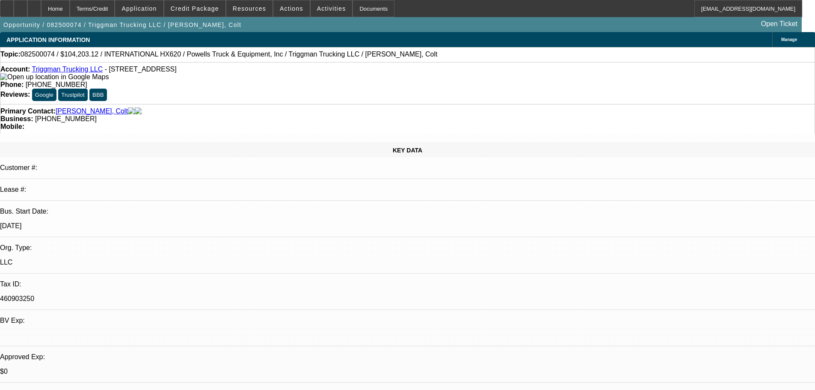
select select "0"
select select "2"
select select "0.1"
select select "4"
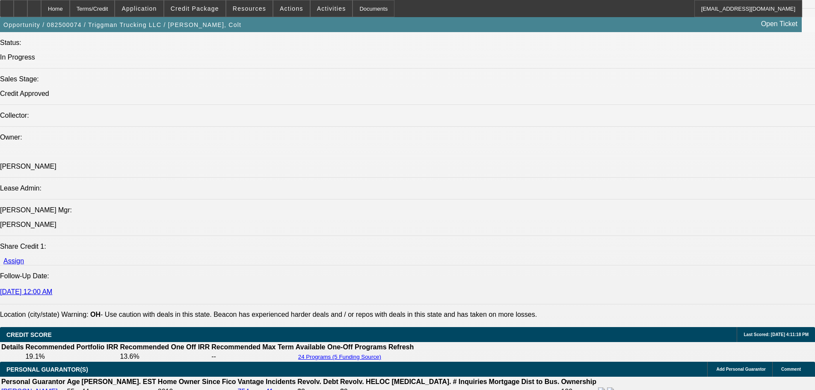
scroll to position [984, 0]
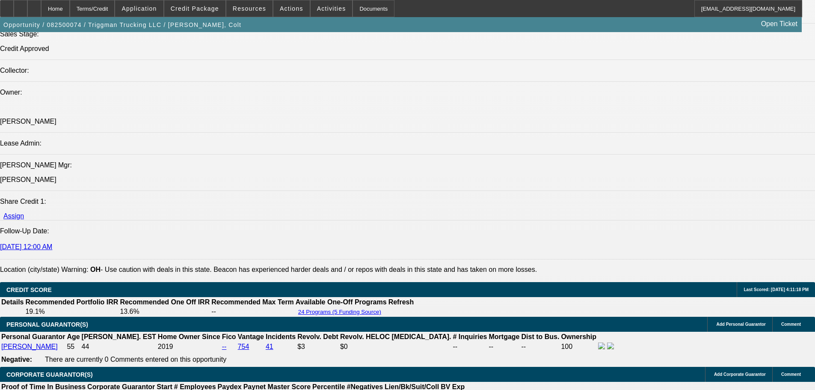
drag, startPoint x: 56, startPoint y: 186, endPoint x: 60, endPoint y: 192, distance: 7.5
drag, startPoint x: 55, startPoint y: 185, endPoint x: 66, endPoint y: 191, distance: 12.8
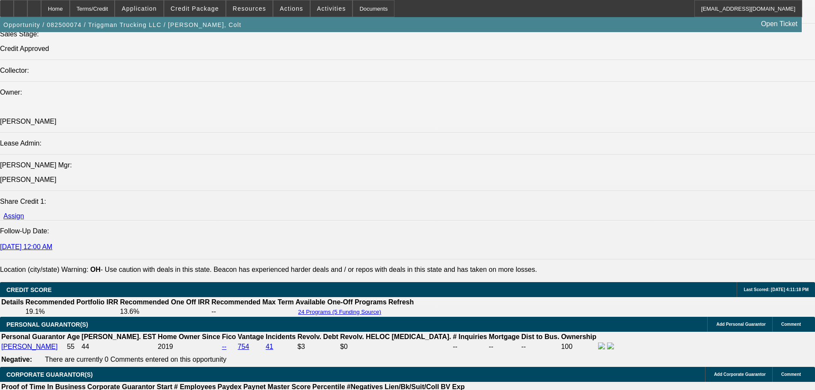
drag, startPoint x: 54, startPoint y: 185, endPoint x: 64, endPoint y: 197, distance: 15.8
drag, startPoint x: 53, startPoint y: 188, endPoint x: 57, endPoint y: 193, distance: 6.7
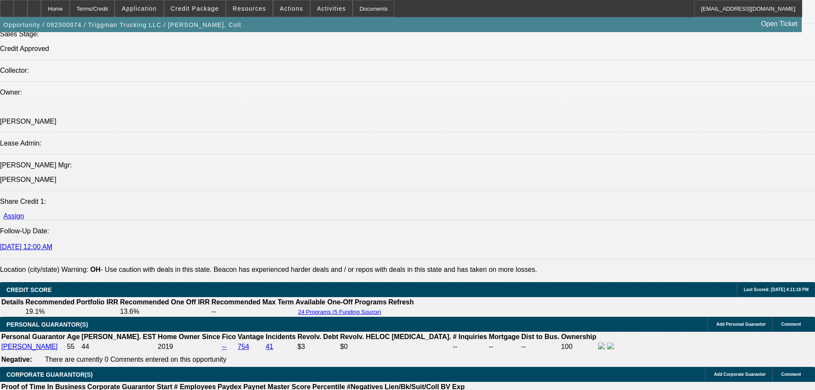
click at [200, 9] on span "Credit Package" at bounding box center [195, 8] width 48 height 7
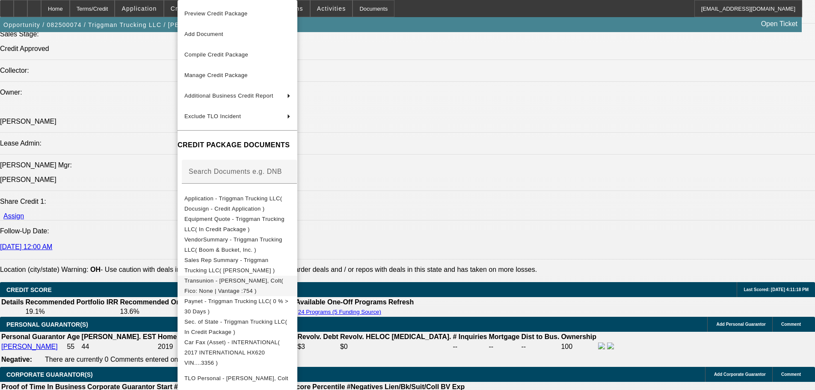
scroll to position [71, 0]
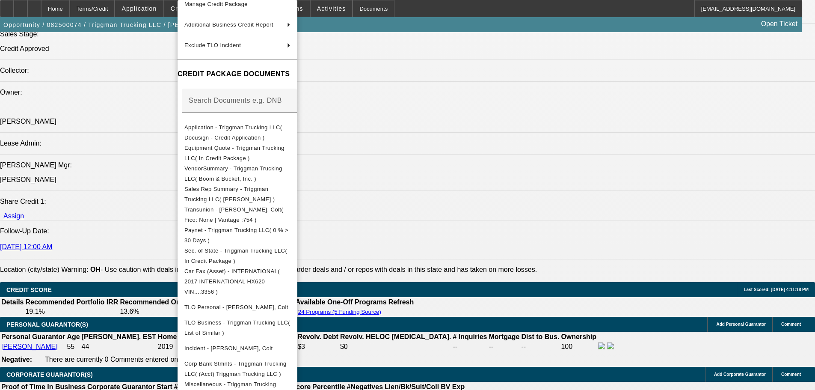
click at [440, 192] on div at bounding box center [407, 195] width 815 height 390
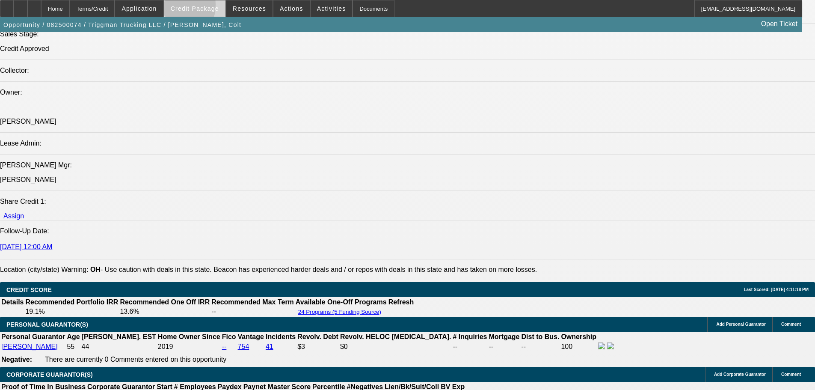
click at [178, 6] on span at bounding box center [194, 8] width 61 height 21
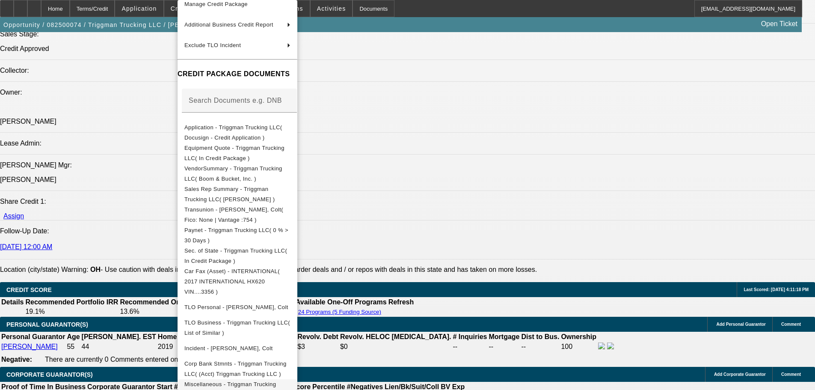
click at [230, 381] on span "Miscellaneous - Triggman Trucking LLC( Equipment Lease Approval )" at bounding box center [230, 389] width 92 height 17
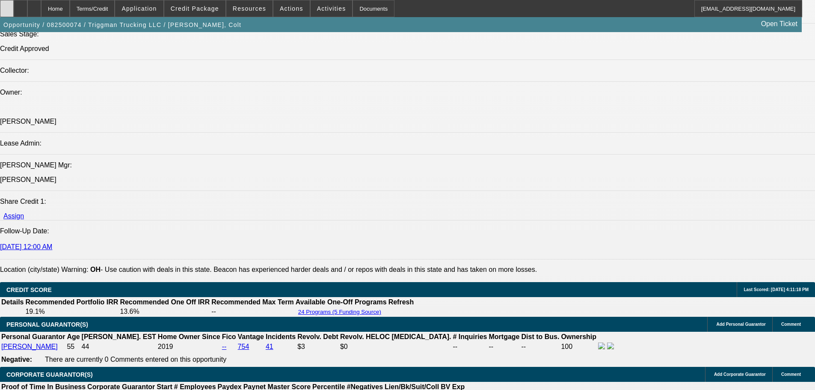
click at [14, 13] on div at bounding box center [7, 8] width 14 height 17
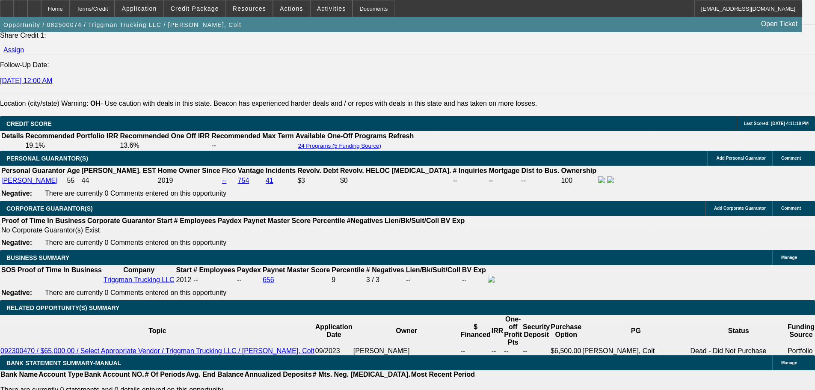
scroll to position [1155, 0]
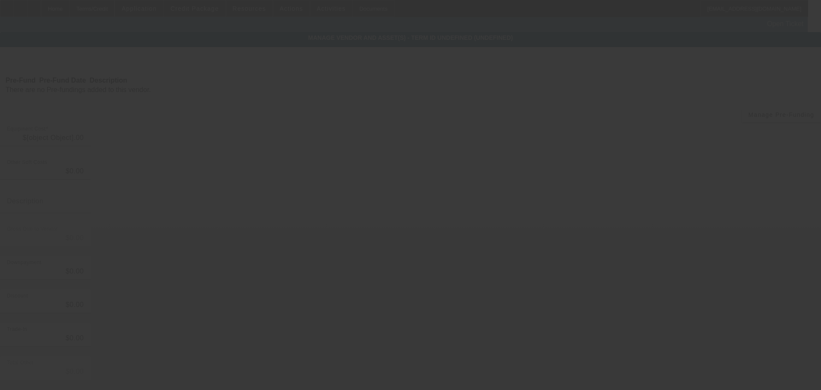
type input "$97,500.00"
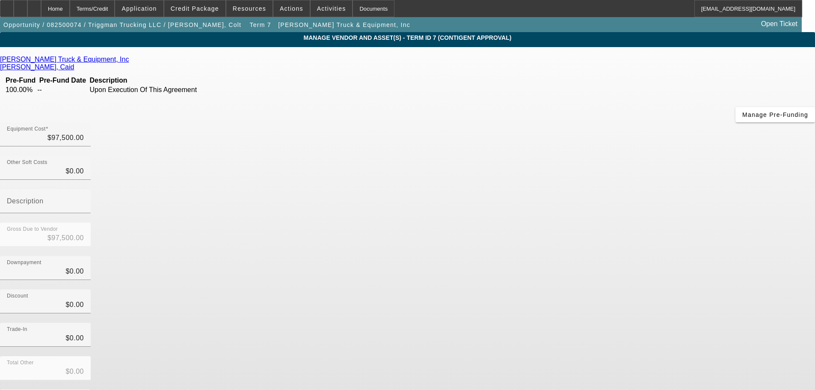
click at [129, 61] on link "[PERSON_NAME] Truck & Equipment, Inc" at bounding box center [64, 60] width 129 height 8
click at [70, 9] on div "Home" at bounding box center [55, 8] width 29 height 17
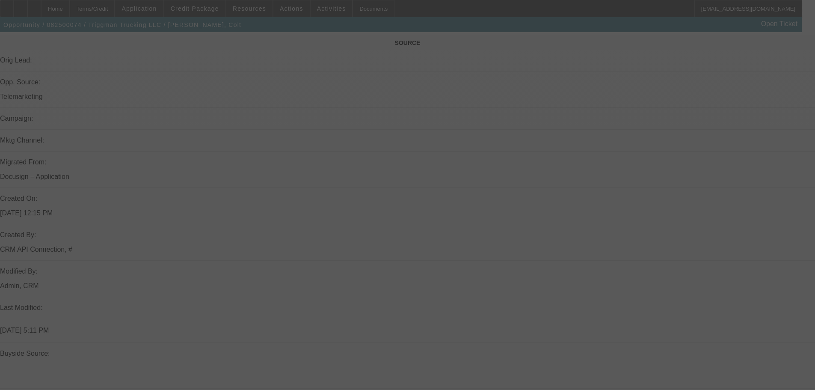
scroll to position [727, 0]
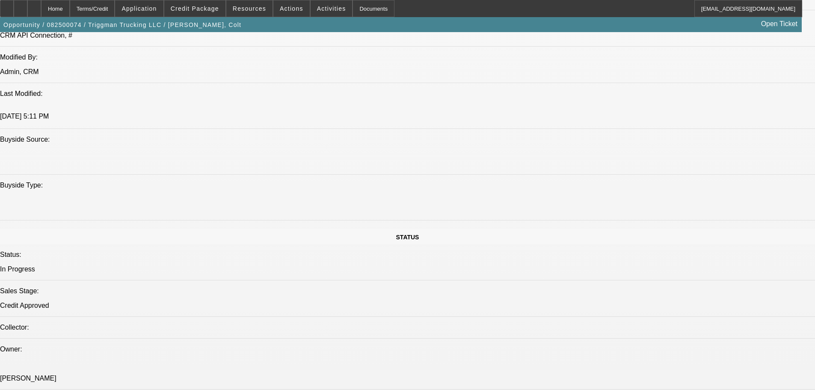
select select "0"
select select "2"
select select "0.1"
select select "4"
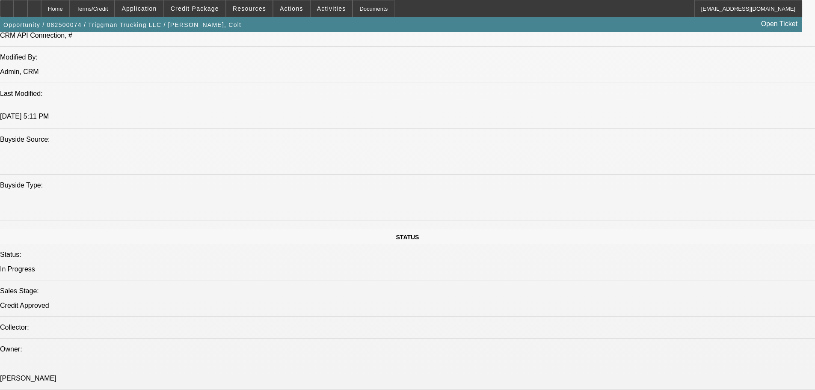
select select "0"
select select "2"
select select "0.1"
select select "4"
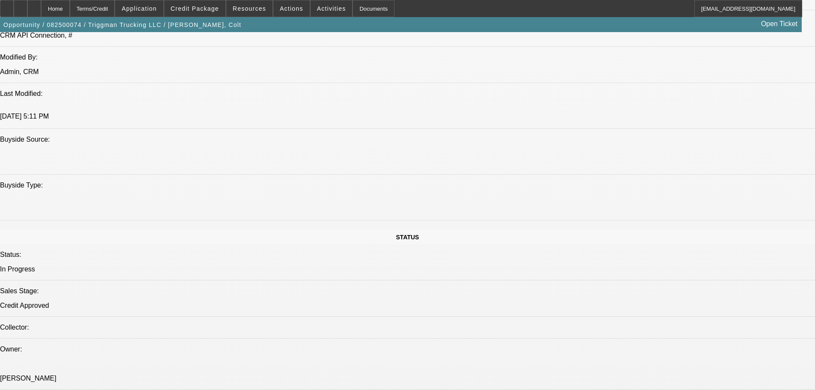
scroll to position [898, 0]
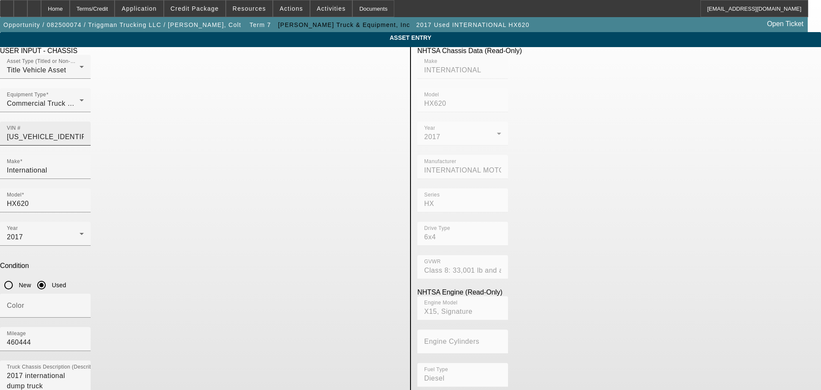
click at [84, 132] on input "[US_VEHICLE_IDENTIFICATION_NUMBER]" at bounding box center [45, 137] width 77 height 10
click at [127, 96] on app-asset-collateral-manage "ASSET ENTRY Delete asset USER INPUT - CHASSIS Asset Type (Titled or Non-Titled)…" at bounding box center [410, 269] width 821 height 474
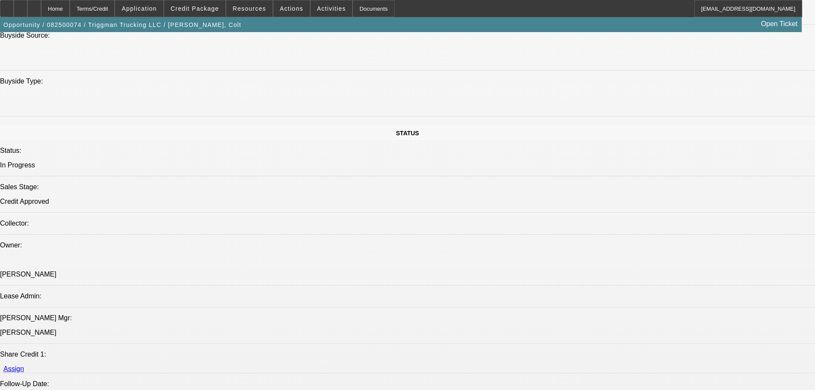
scroll to position [941, 0]
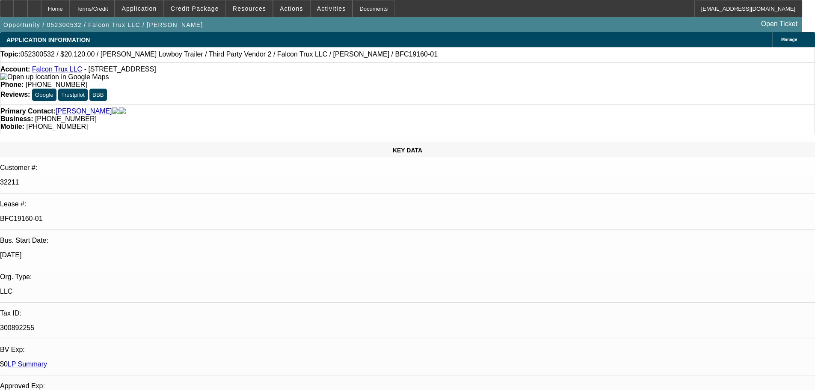
select select "0"
select select "6"
select select "0"
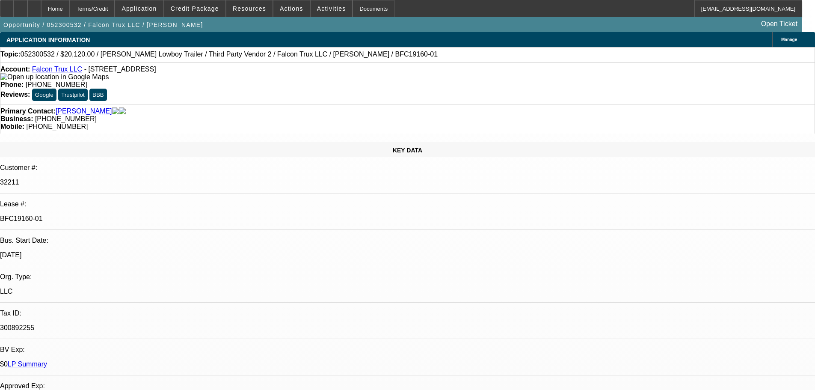
select select "0"
select select "6"
select select "0"
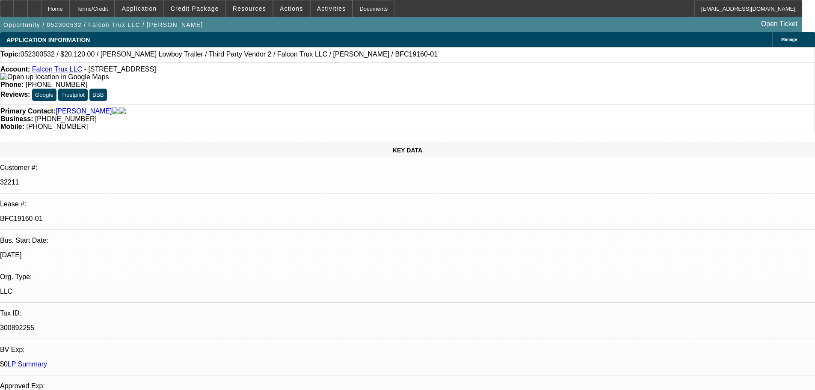
select select "0"
select select "6"
select select "0"
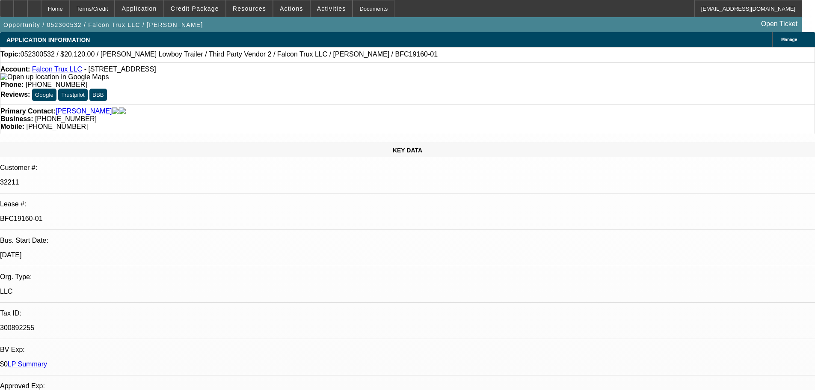
select select "6"
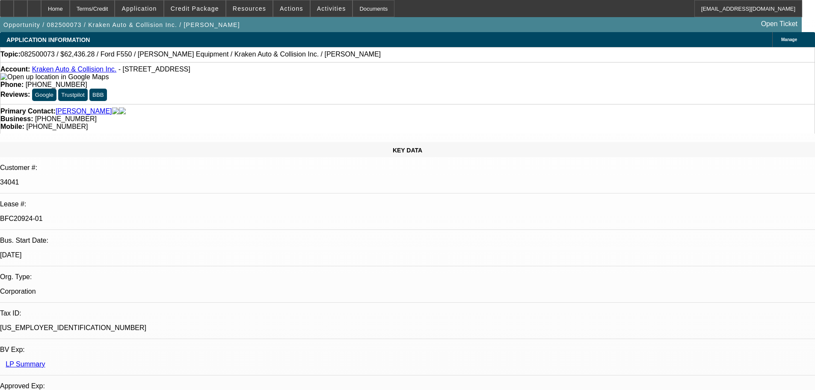
select select "0"
select select "3"
select select "0.1"
select select "4"
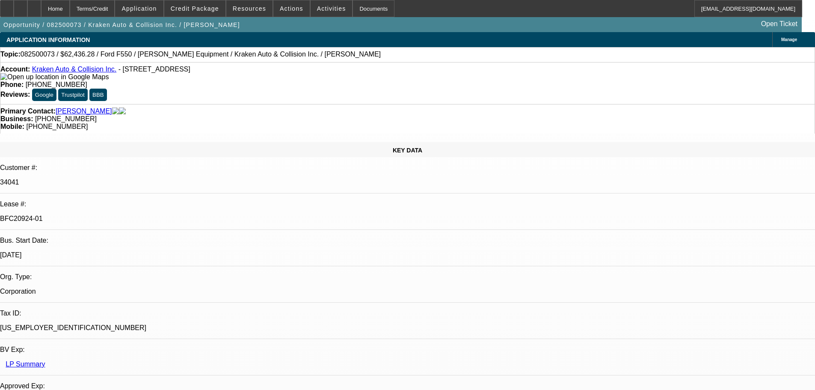
select select "0"
select select "0.1"
select select "4"
select select "0"
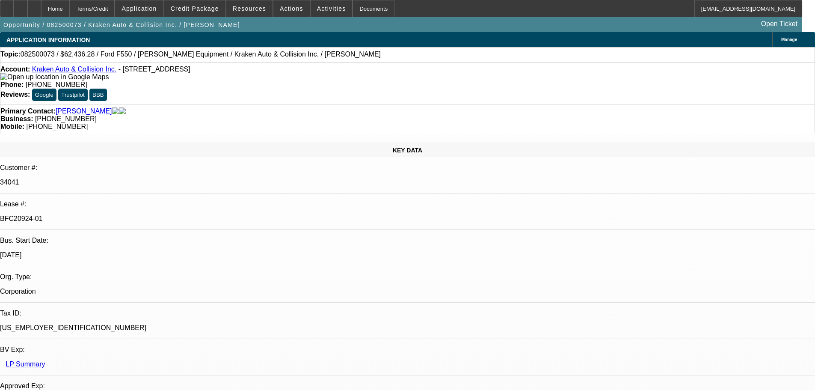
select select "0"
select select "0.1"
select select "4"
select select "0"
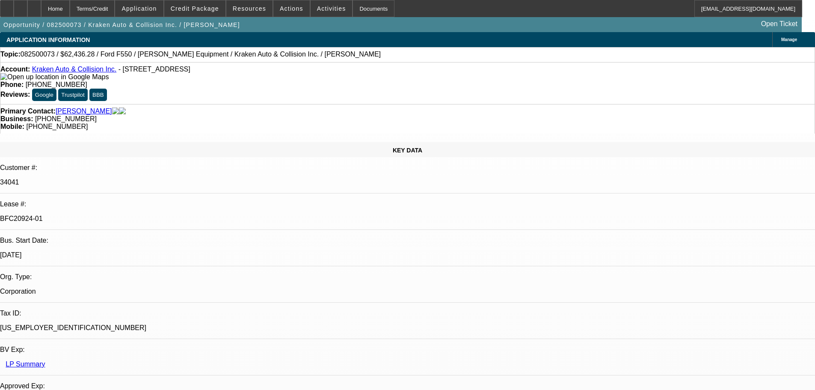
select select "0.1"
select select "4"
